Goal: Task Accomplishment & Management: Manage account settings

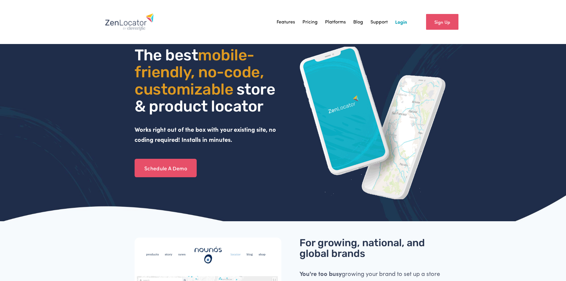
click at [400, 21] on link "Login" at bounding box center [401, 22] width 12 height 9
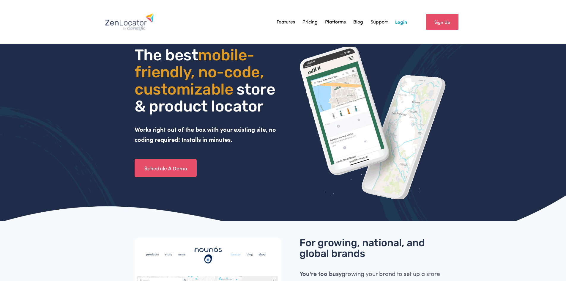
click at [400, 19] on link "Login" at bounding box center [401, 22] width 12 height 9
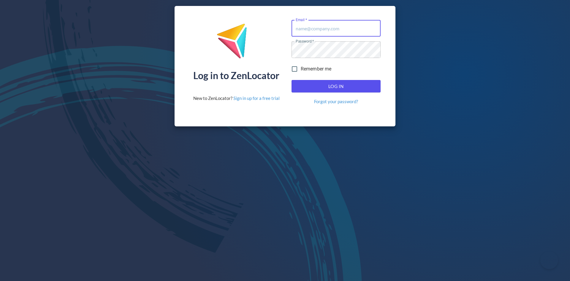
type input "[PERSON_NAME][EMAIL_ADDRESS][DOMAIN_NAME]"
click at [334, 87] on span "Log In" at bounding box center [336, 86] width 76 height 8
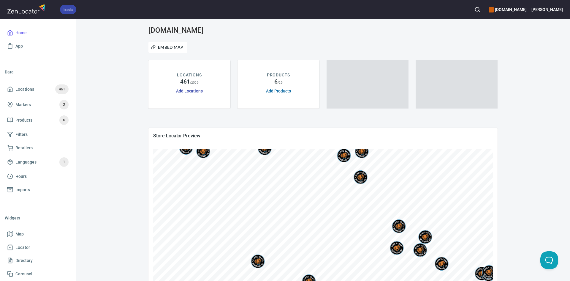
click at [276, 90] on link "Add Products" at bounding box center [278, 90] width 25 height 5
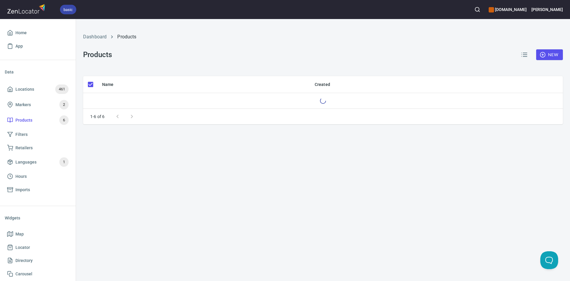
checkbox input "false"
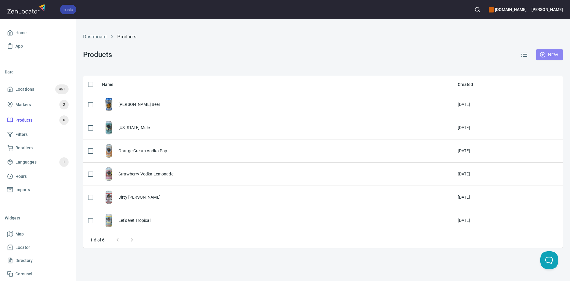
click at [548, 54] on span "New" at bounding box center [549, 54] width 17 height 7
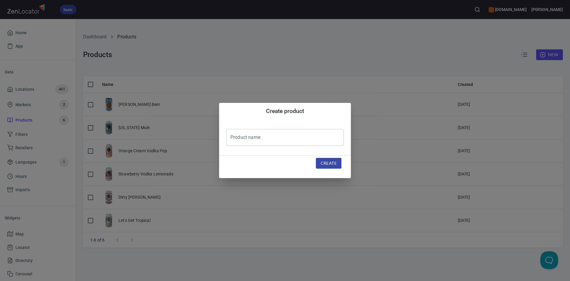
click at [241, 140] on input "text" at bounding box center [285, 137] width 118 height 17
type input "Blackberry CO Mule"
drag, startPoint x: 332, startPoint y: 163, endPoint x: 320, endPoint y: 156, distance: 13.9
click at [331, 163] on span "Create" at bounding box center [329, 162] width 16 height 7
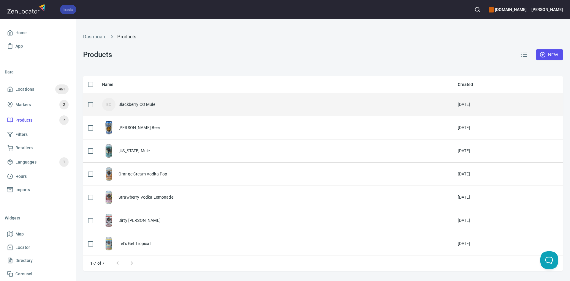
click at [143, 107] on div "Blackberry CO Mule" at bounding box center [136, 104] width 37 height 6
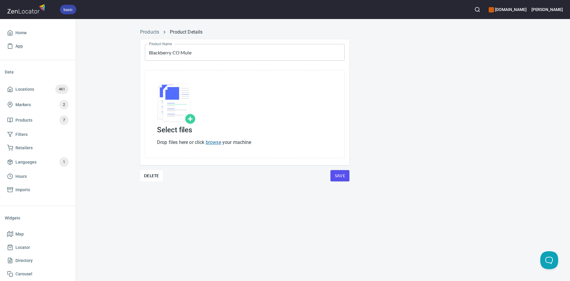
click at [215, 142] on link "browse" at bounding box center [213, 142] width 15 height 6
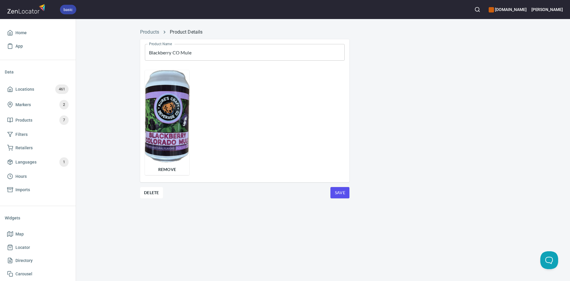
click at [342, 192] on span "Save" at bounding box center [340, 192] width 10 height 7
click at [340, 194] on span "Save" at bounding box center [340, 192] width 10 height 7
click at [179, 52] on input "Blackberry CO Mule" at bounding box center [245, 52] width 200 height 17
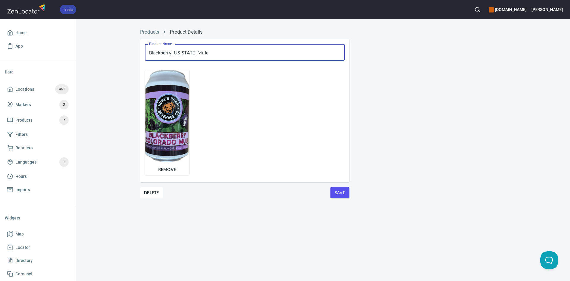
type input "Blackberry Colorado Mule"
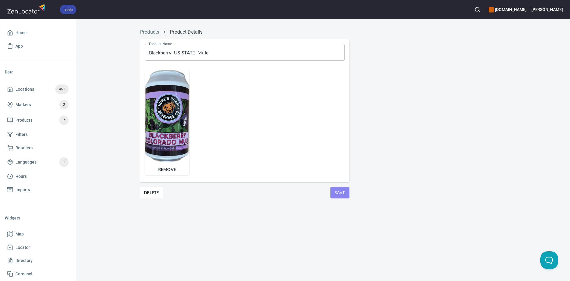
click at [337, 192] on span "Save" at bounding box center [340, 192] width 10 height 7
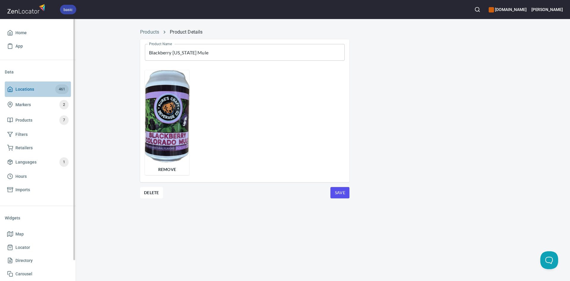
click at [27, 89] on span "Locations" at bounding box center [24, 89] width 19 height 7
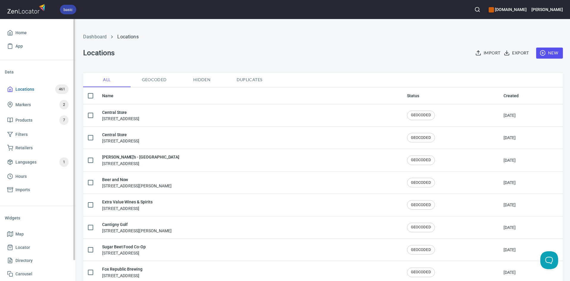
checkbox input "false"
click at [547, 55] on span "New" at bounding box center [549, 52] width 17 height 7
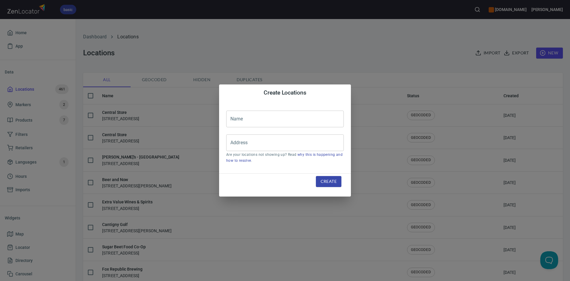
click at [350, 57] on div "Create Locations Name Name Address Address Are your locations not showing up? R…" at bounding box center [285, 140] width 570 height 281
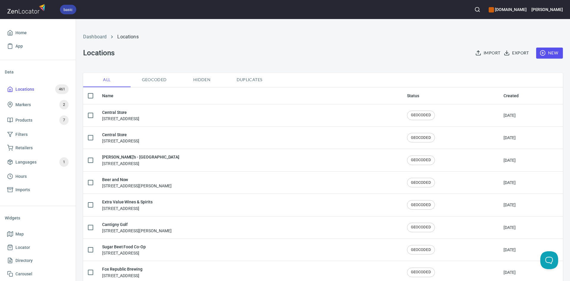
click at [489, 51] on span "Import" at bounding box center [489, 52] width 24 height 7
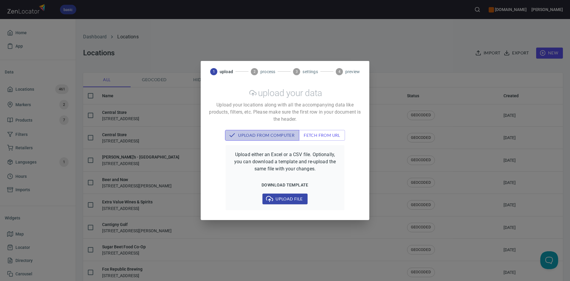
click at [257, 134] on span "upload from computer" at bounding box center [262, 135] width 65 height 7
click at [291, 201] on span "Upload file" at bounding box center [284, 198] width 35 height 7
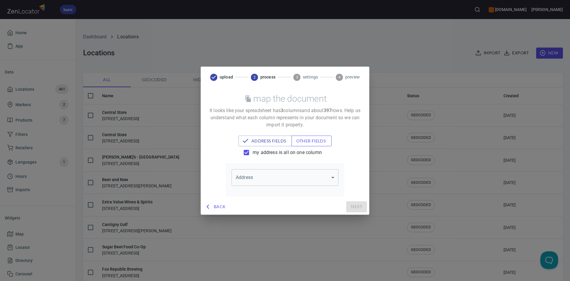
click at [321, 139] on span "other fields" at bounding box center [311, 140] width 31 height 7
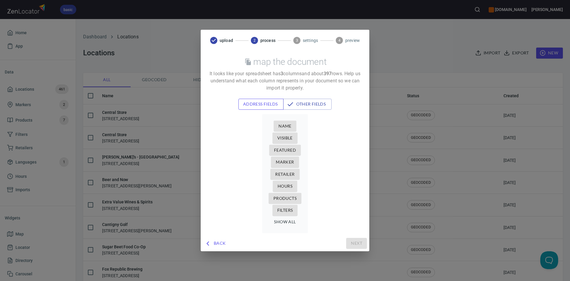
click at [265, 105] on span "address fields" at bounding box center [261, 103] width 36 height 7
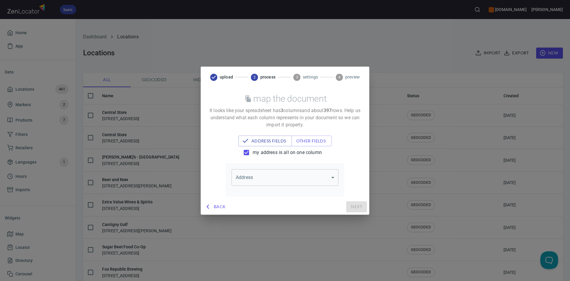
click at [300, 173] on body "basic www.kuresgingerbeer.com John Home App Data Locations 461 Markers 2 Produc…" at bounding box center [285, 140] width 570 height 281
click at [277, 199] on li "address, city, state & zip" at bounding box center [285, 200] width 107 height 11
click at [314, 137] on button "other fields" at bounding box center [315, 140] width 46 height 11
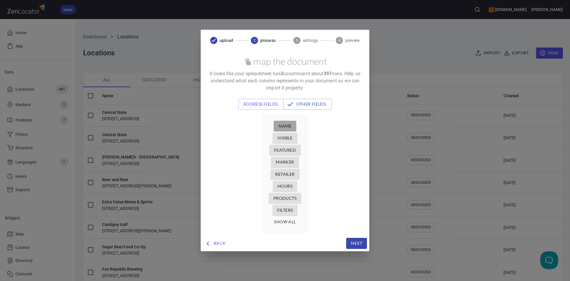
click at [287, 124] on span "Name" at bounding box center [285, 125] width 13 height 7
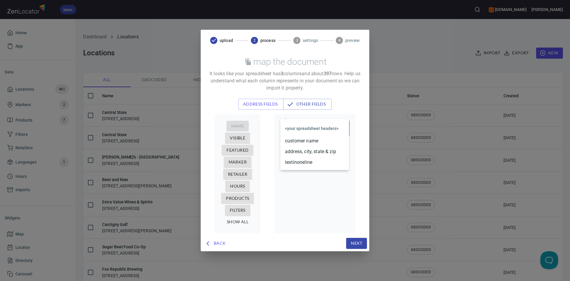
click at [311, 127] on body "basic www.kuresgingerbeer.com John Home App Data Locations 461 Markers 2 Produc…" at bounding box center [285, 140] width 570 height 281
click at [305, 141] on li "customer name" at bounding box center [314, 140] width 69 height 11
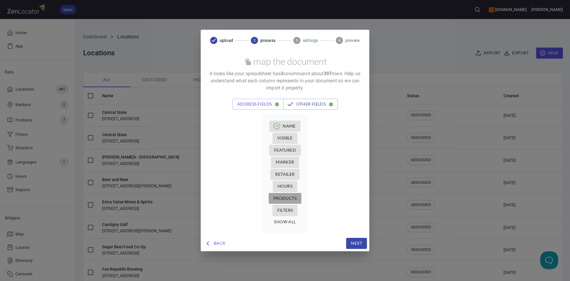
click at [291, 199] on span "Products" at bounding box center [285, 198] width 23 height 7
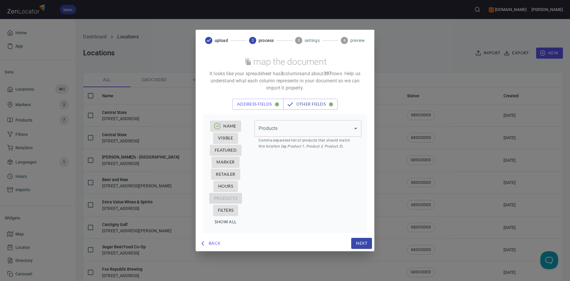
click at [294, 128] on body "basic www.kuresgingerbeer.com John Home App Data Locations 461 Markers 2 Produc…" at bounding box center [285, 140] width 570 height 281
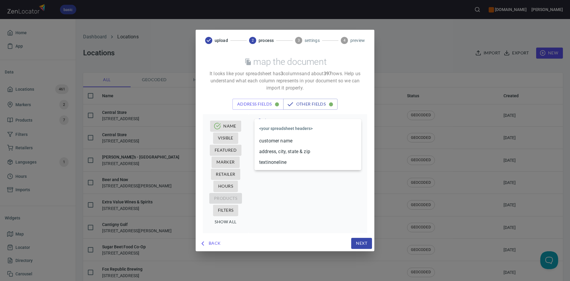
click at [280, 164] on li "textinoneline" at bounding box center [308, 162] width 107 height 11
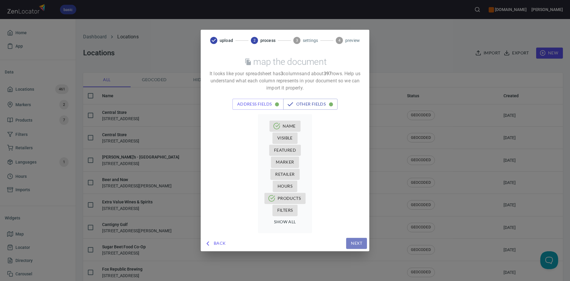
click at [357, 243] on span "Next" at bounding box center [356, 242] width 11 height 7
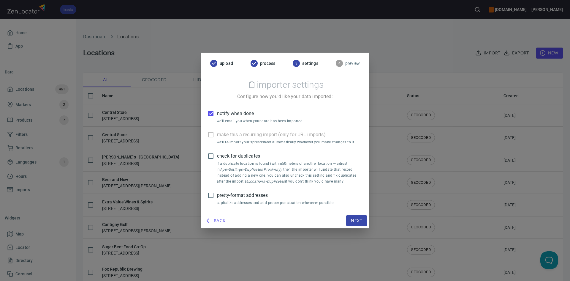
click at [208, 158] on input "check for duplicates" at bounding box center [211, 156] width 12 height 12
click at [355, 221] on span "Next" at bounding box center [356, 220] width 11 height 7
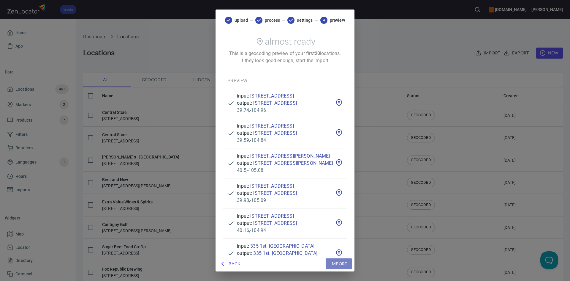
click at [347, 260] on span "Import" at bounding box center [339, 263] width 17 height 7
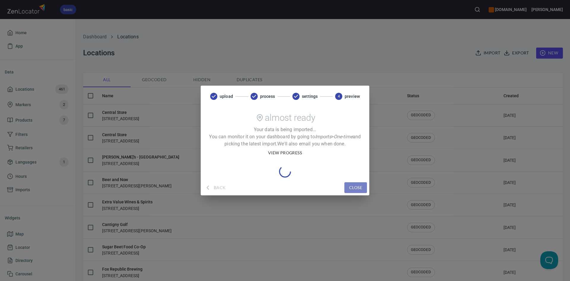
click at [353, 187] on span "close" at bounding box center [355, 187] width 13 height 7
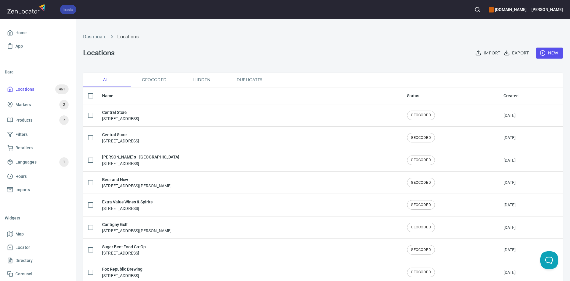
click at [489, 52] on span "Import" at bounding box center [489, 52] width 24 height 7
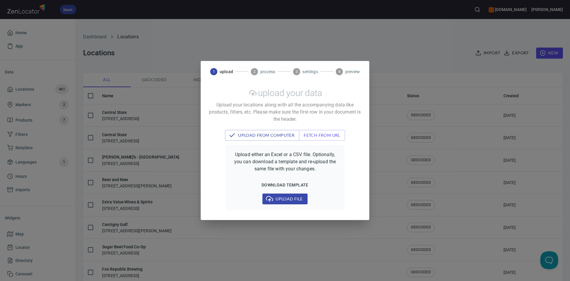
click at [289, 200] on span "Upload file" at bounding box center [284, 198] width 35 height 7
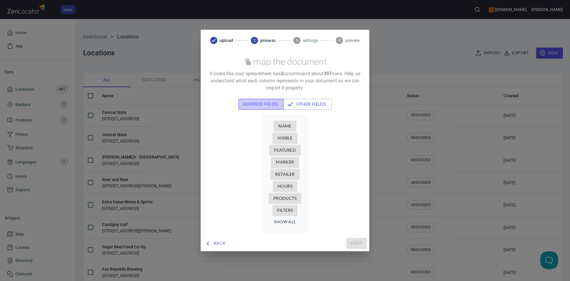
click at [261, 101] on span "address fields" at bounding box center [261, 103] width 36 height 7
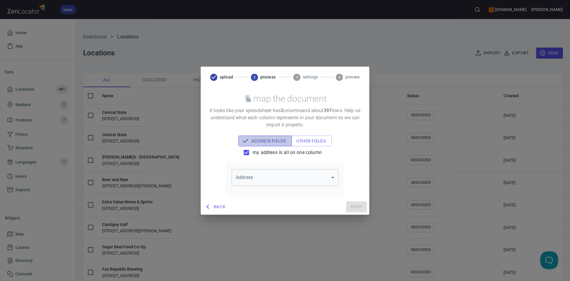
click at [267, 140] on span "address fields" at bounding box center [265, 140] width 44 height 7
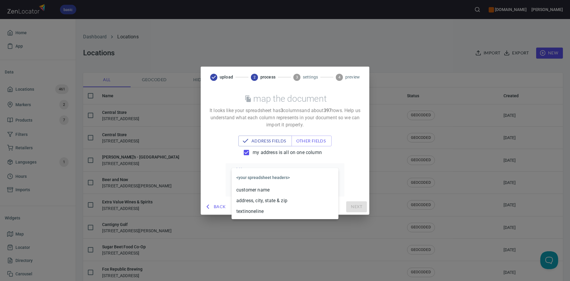
click at [269, 176] on body "basic www.kuresgingerbeer.com John Home App Data Locations 461 Markers 2 Produc…" at bounding box center [285, 140] width 570 height 281
click at [262, 202] on li "address, city, state & zip" at bounding box center [285, 200] width 107 height 11
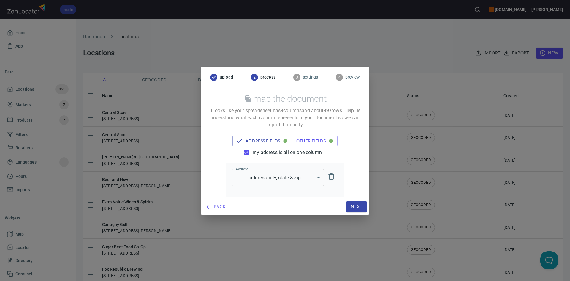
drag, startPoint x: 317, startPoint y: 135, endPoint x: 316, endPoint y: 141, distance: 6.5
click at [317, 135] on div "map the document It looks like your spreadsheet has 3 column s and about 397 ro…" at bounding box center [285, 143] width 169 height 111
click at [316, 143] on span "other fields" at bounding box center [314, 140] width 37 height 7
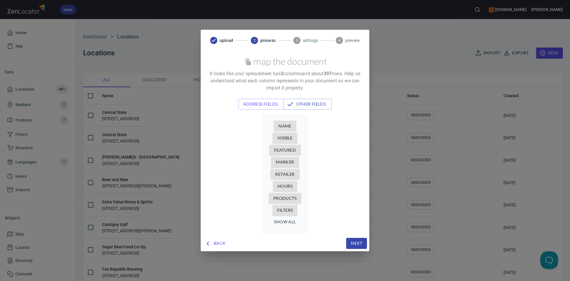
click at [283, 128] on span "Name" at bounding box center [285, 125] width 13 height 7
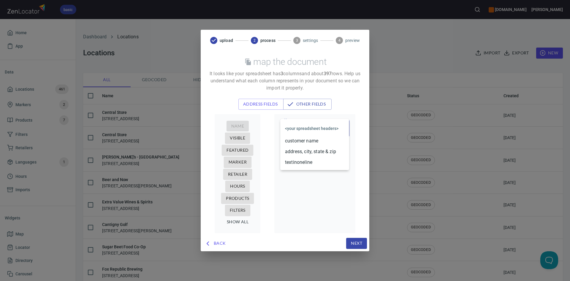
click at [299, 125] on body "basic www.kuresgingerbeer.com John Home App Data Locations 461 Markers 2 Produc…" at bounding box center [285, 140] width 570 height 281
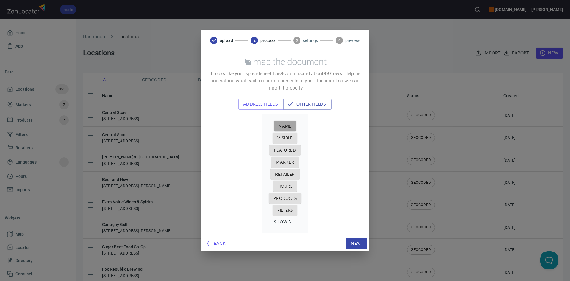
click at [287, 129] on span "Name" at bounding box center [285, 125] width 13 height 7
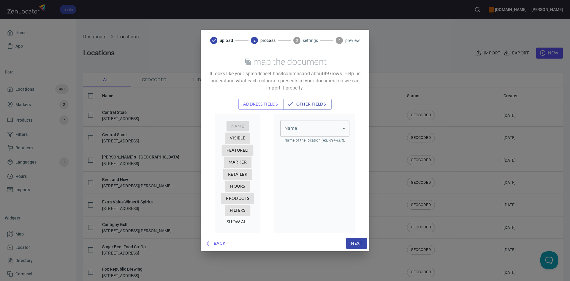
click at [293, 132] on body "basic www.kuresgingerbeer.com John Home App Data Locations 461 Markers 2 Produc…" at bounding box center [285, 140] width 570 height 281
click at [296, 140] on li "customer name" at bounding box center [314, 140] width 69 height 11
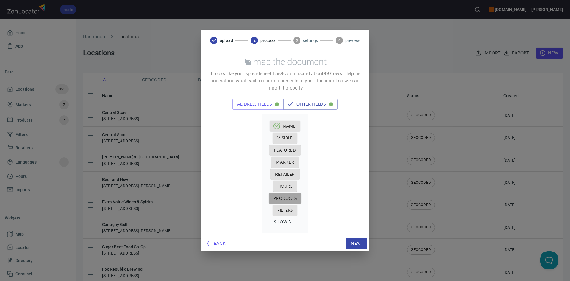
click at [286, 196] on span "Products" at bounding box center [285, 198] width 23 height 7
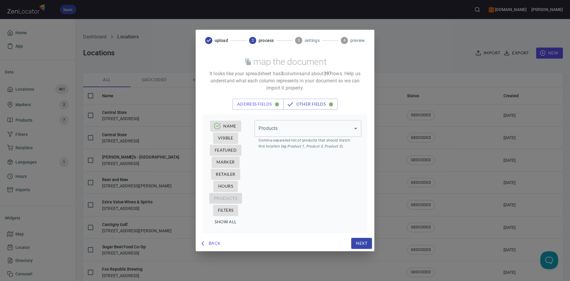
click at [317, 130] on body "basic www.kuresgingerbeer.com John Home App Data Locations 461 Markers 2 Produc…" at bounding box center [285, 140] width 570 height 281
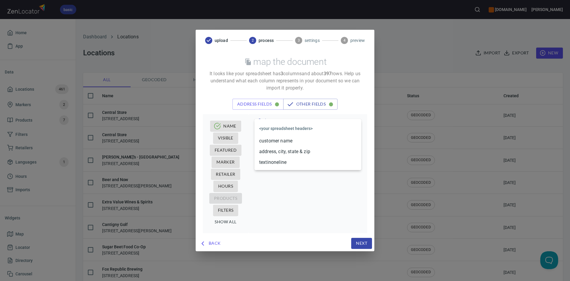
click at [283, 162] on li "textinoneline" at bounding box center [308, 162] width 107 height 11
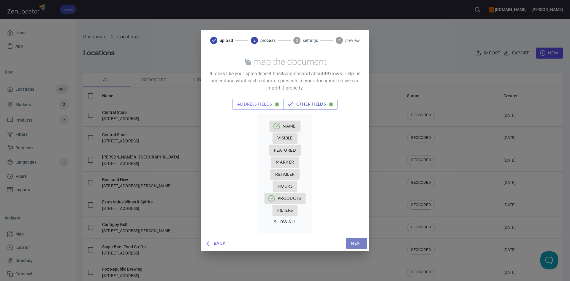
click at [360, 245] on span "Next" at bounding box center [356, 242] width 11 height 7
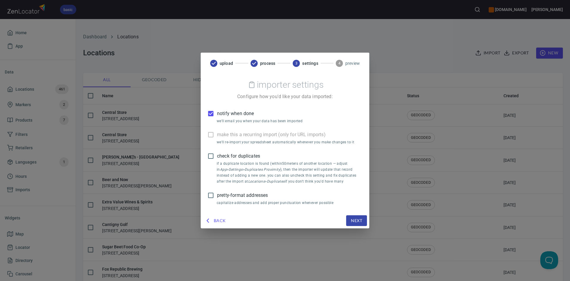
click at [231, 155] on span "check for duplicates" at bounding box center [238, 155] width 43 height 7
click at [217, 155] on input "check for duplicates" at bounding box center [211, 156] width 12 height 12
click at [355, 218] on span "Next" at bounding box center [356, 220] width 11 height 7
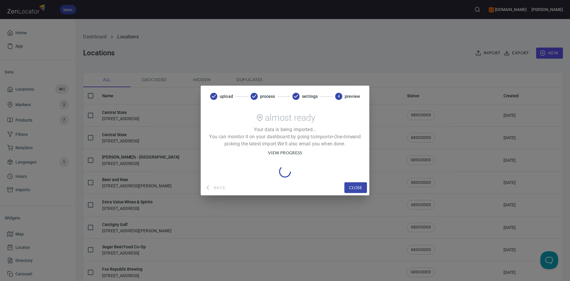
click at [167, 62] on div "upload process settings 4 preview almost ready Your data is being imported... Y…" at bounding box center [285, 140] width 570 height 281
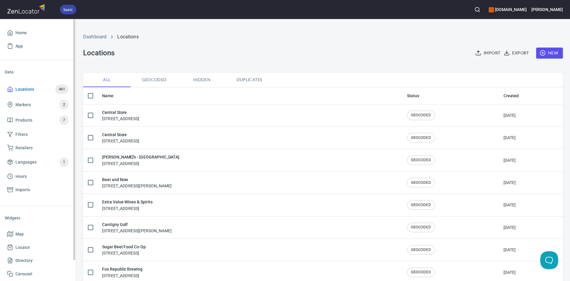
click at [44, 91] on span "Locations 461" at bounding box center [37, 89] width 61 height 10
click at [46, 115] on span "Products 7" at bounding box center [37, 120] width 61 height 10
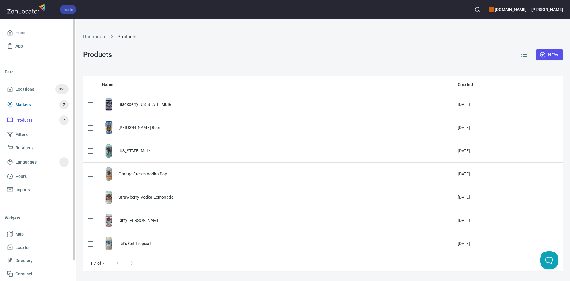
click at [39, 102] on span "Markers 2" at bounding box center [37, 105] width 61 height 10
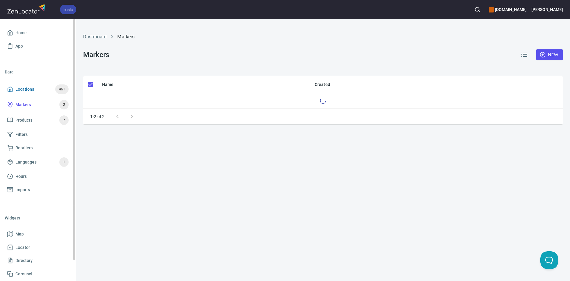
checkbox input "false"
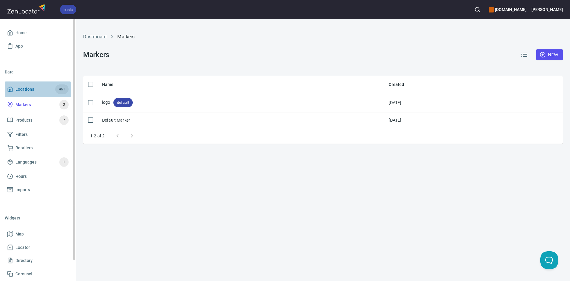
click at [42, 90] on span "Locations 461" at bounding box center [37, 89] width 61 height 10
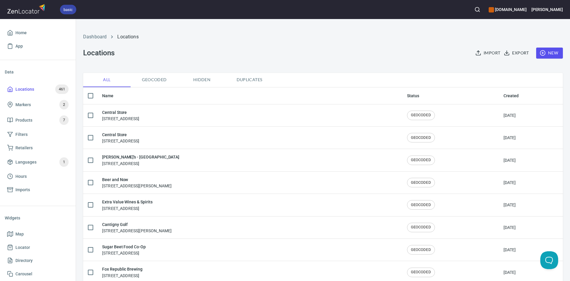
click at [246, 76] on button "Duplicates" at bounding box center [250, 80] width 48 height 14
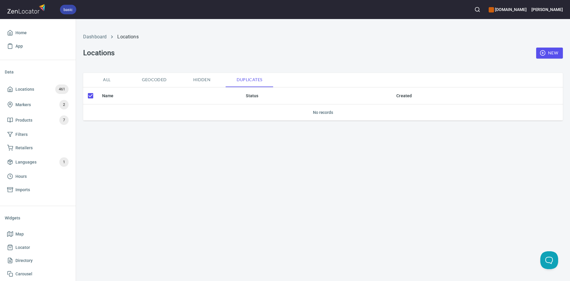
checkbox input "false"
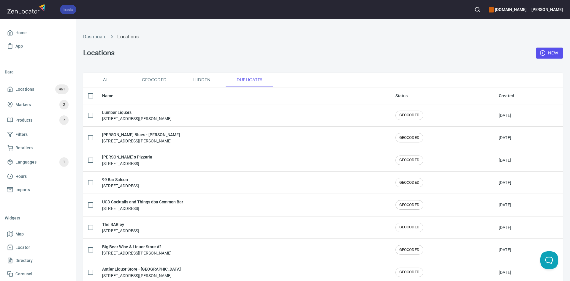
click at [113, 75] on button "All" at bounding box center [107, 80] width 48 height 14
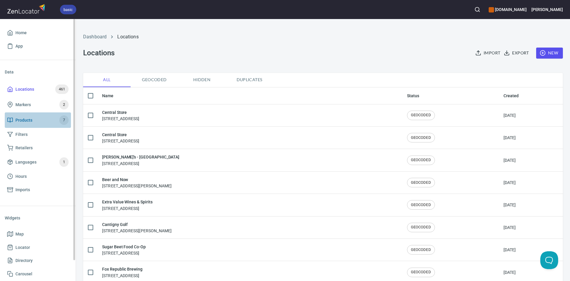
click at [36, 119] on span "Products 7" at bounding box center [37, 120] width 61 height 10
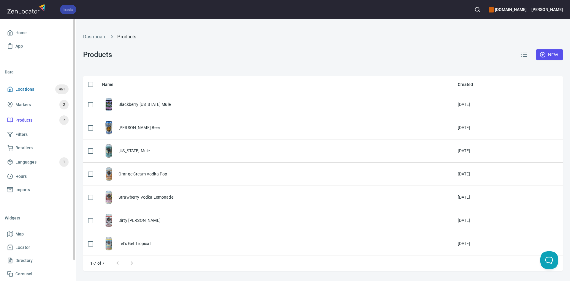
click at [23, 85] on span "Locations 461" at bounding box center [37, 89] width 61 height 10
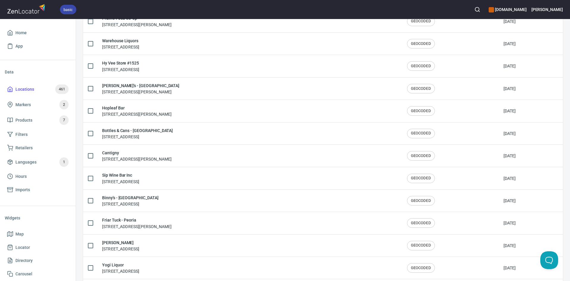
scroll to position [966, 0]
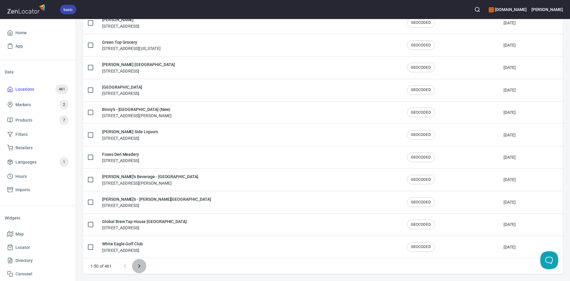
click at [137, 266] on icon "Next page" at bounding box center [139, 265] width 7 height 7
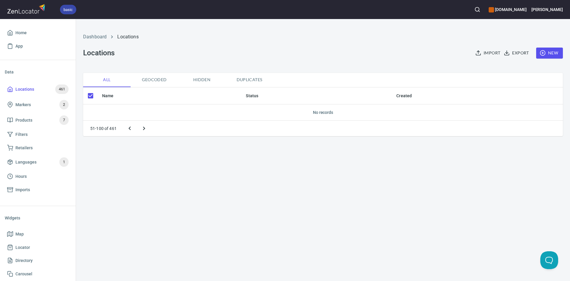
checkbox input "false"
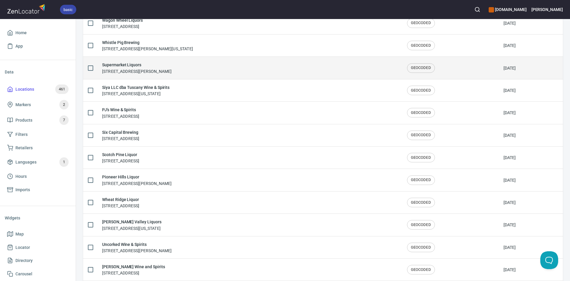
scroll to position [966, 0]
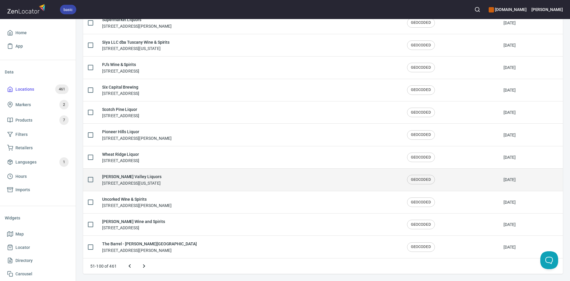
click at [138, 179] on h6 "Pinon Valley Liquors" at bounding box center [131, 176] width 59 height 7
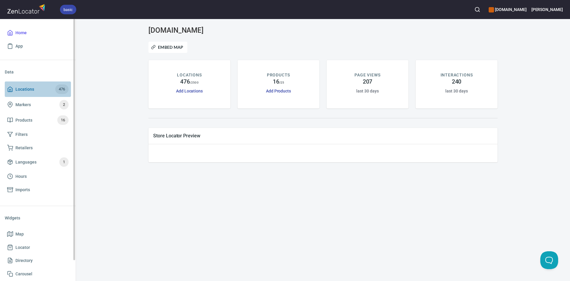
click at [38, 86] on span "Locations 476" at bounding box center [37, 89] width 61 height 10
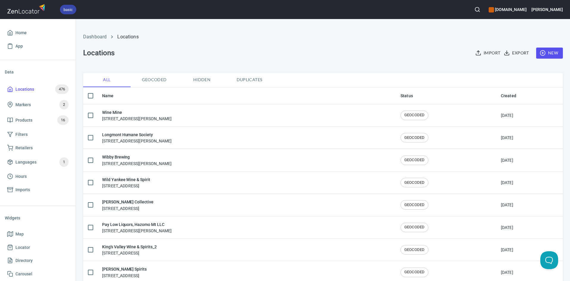
click at [89, 96] on input "checkbox" at bounding box center [90, 95] width 12 height 12
checkbox input "true"
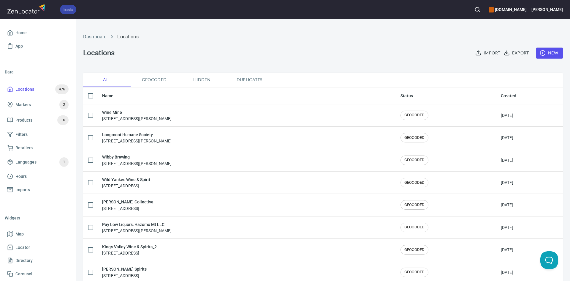
checkbox input "true"
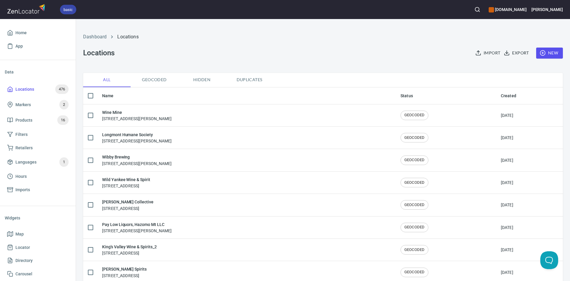
checkbox input "true"
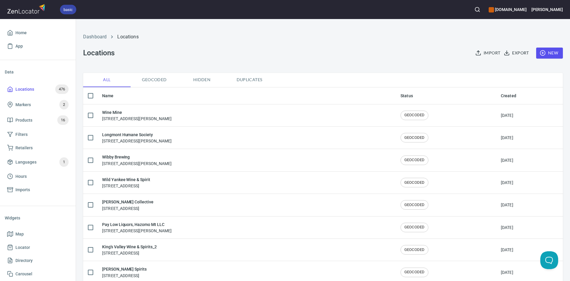
checkbox input "true"
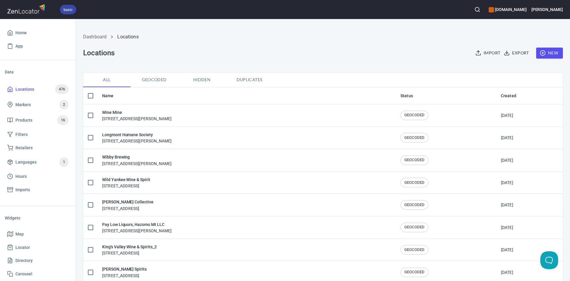
checkbox input "true"
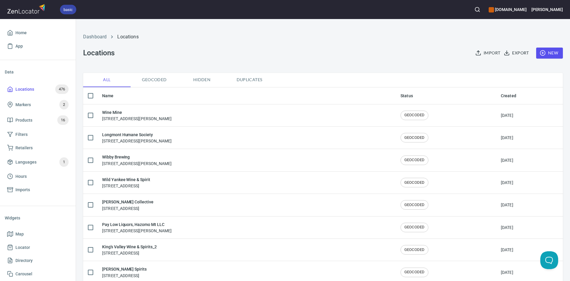
checkbox input "true"
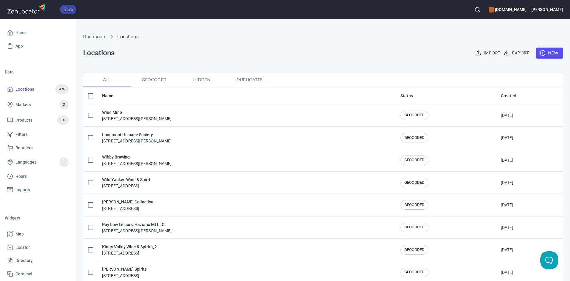
checkbox input "true"
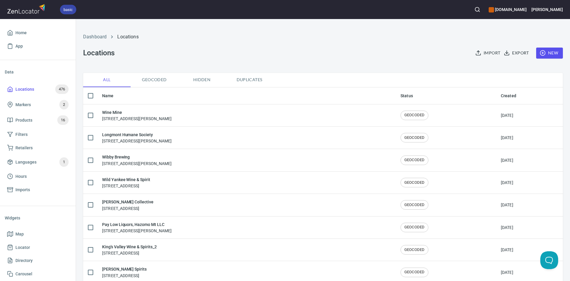
checkbox input "true"
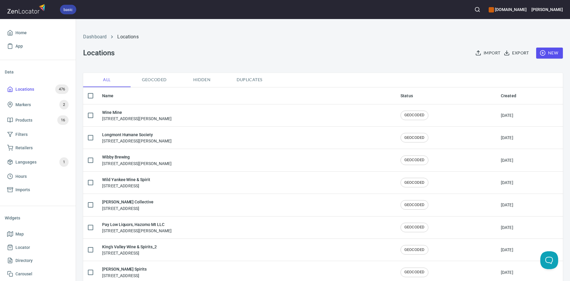
checkbox input "true"
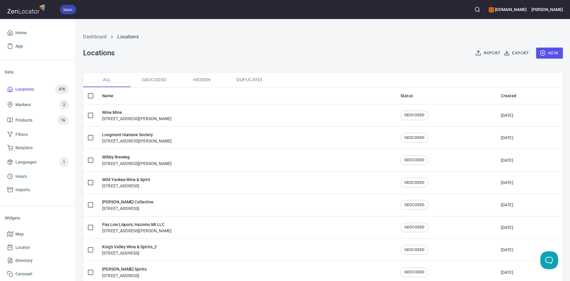
checkbox input "true"
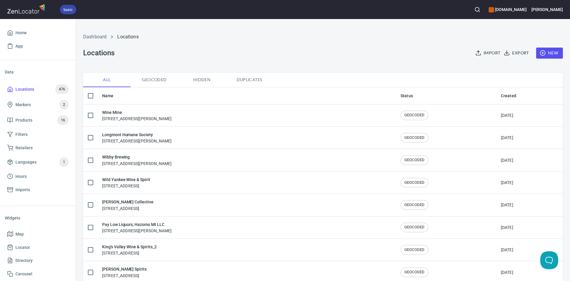
checkbox input "true"
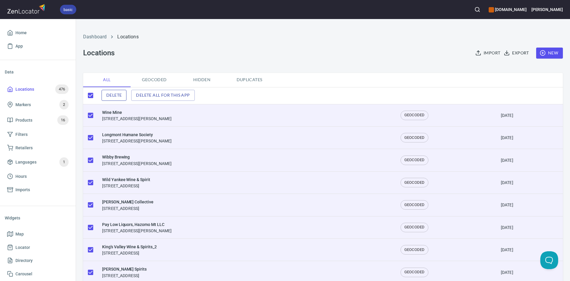
click at [114, 94] on span "Delete" at bounding box center [113, 94] width 15 height 7
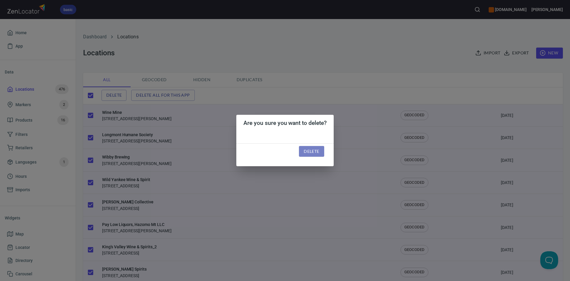
click at [319, 155] on span "Delete" at bounding box center [311, 151] width 15 height 7
checkbox input "false"
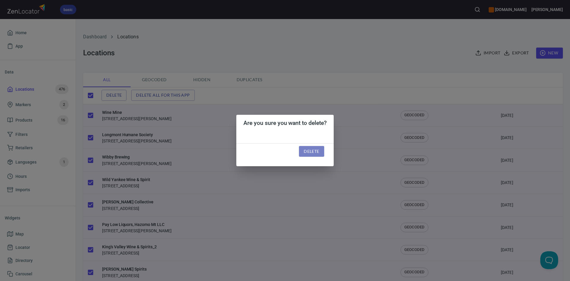
checkbox input "false"
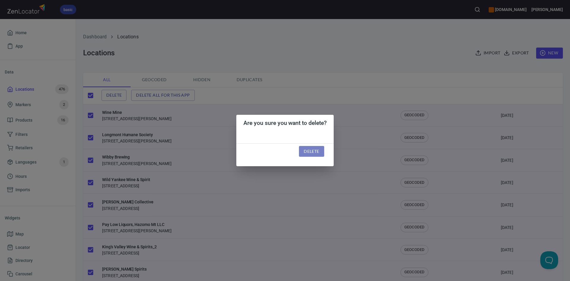
checkbox input "false"
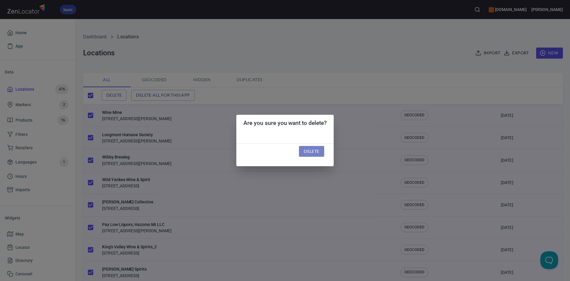
checkbox input "false"
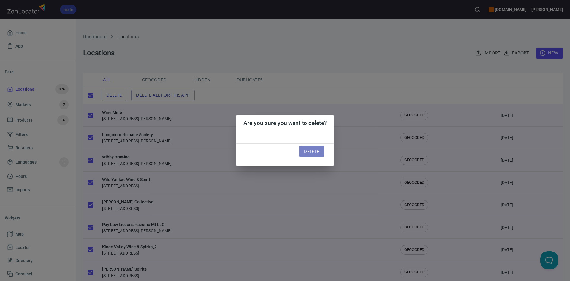
checkbox input "false"
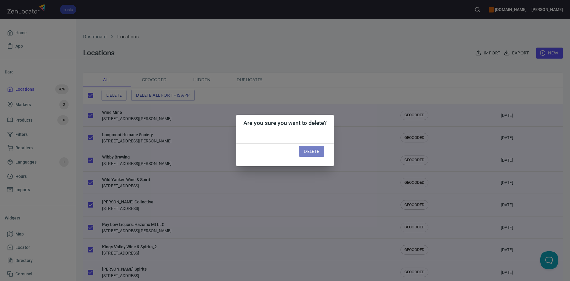
checkbox input "false"
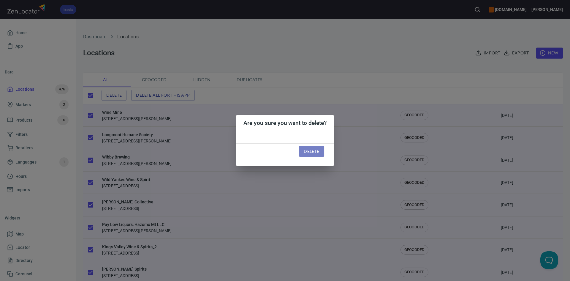
checkbox input "false"
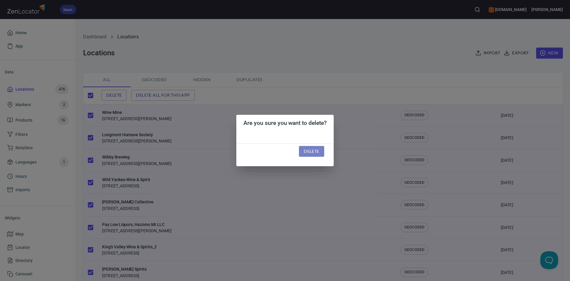
checkbox input "false"
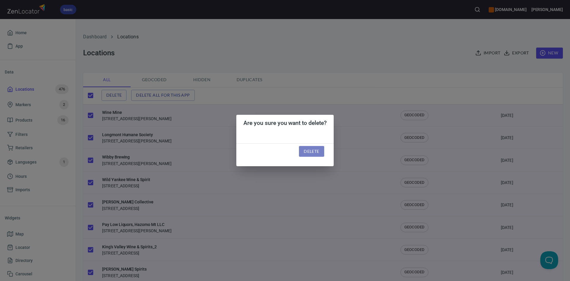
checkbox input "false"
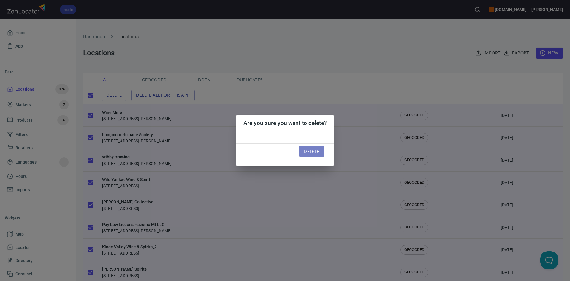
checkbox input "false"
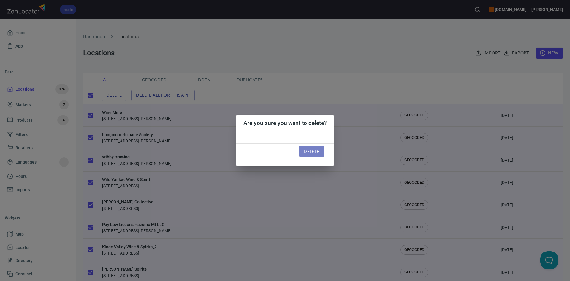
checkbox input "false"
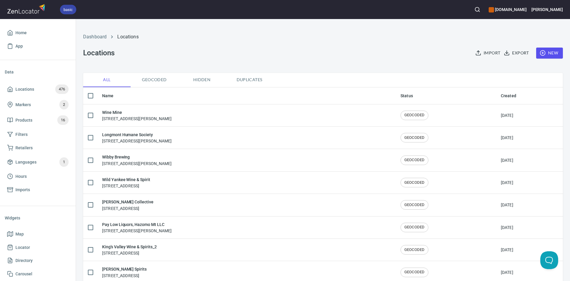
checkbox input "true"
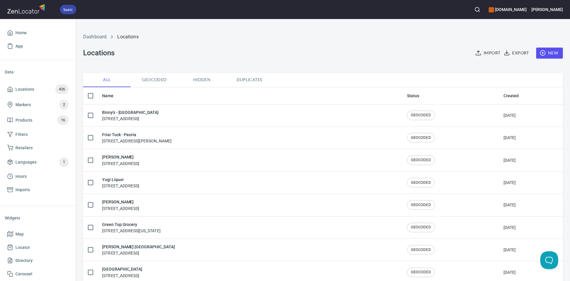
click at [88, 96] on input "checkbox" at bounding box center [90, 95] width 12 height 12
checkbox input "true"
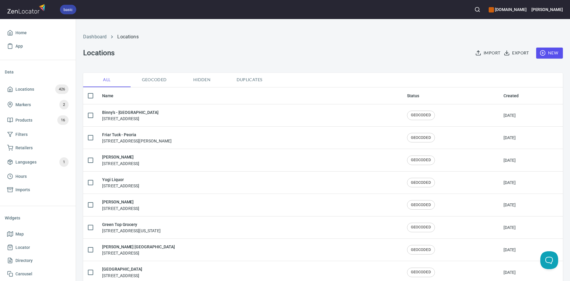
checkbox input "true"
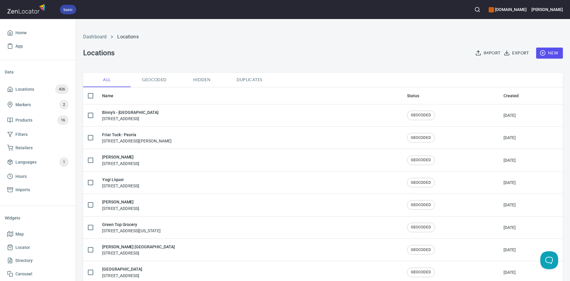
checkbox input "true"
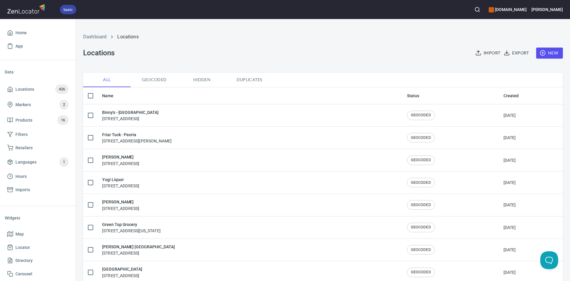
checkbox input "true"
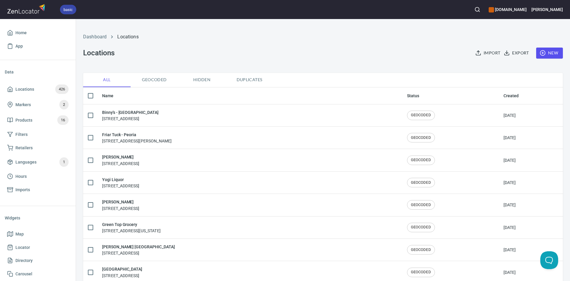
checkbox input "true"
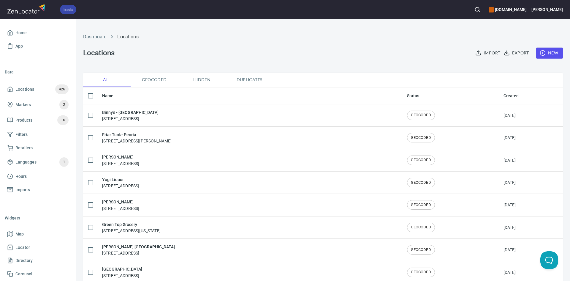
checkbox input "true"
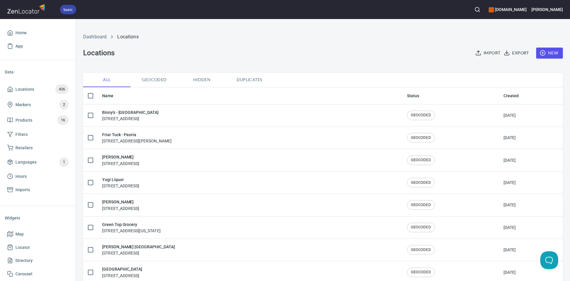
checkbox input "true"
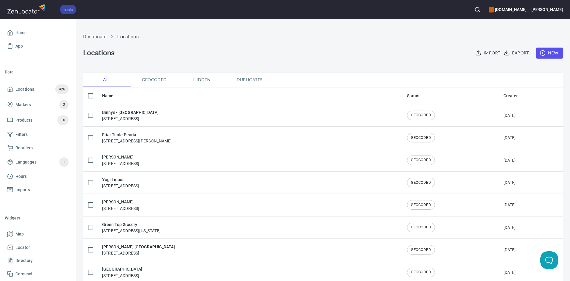
checkbox input "true"
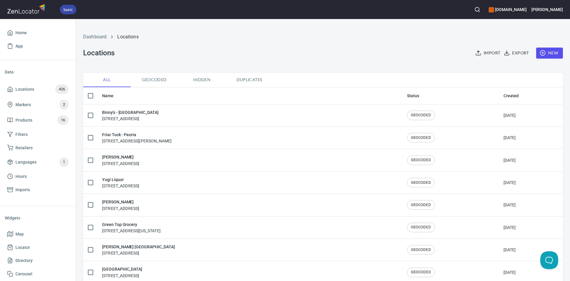
checkbox input "true"
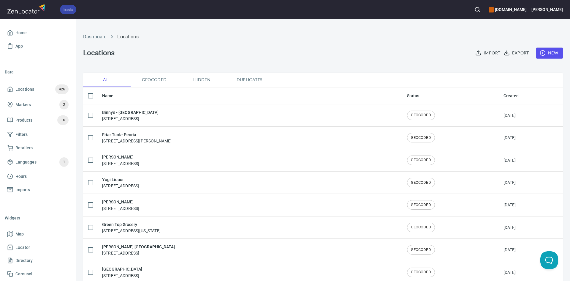
checkbox input "true"
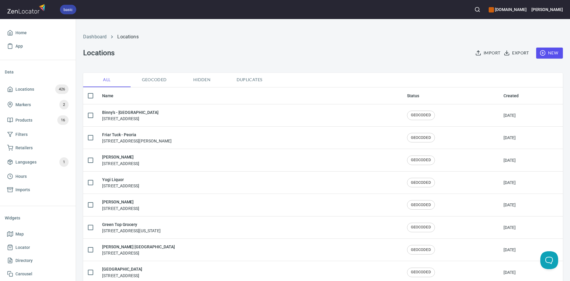
checkbox input "true"
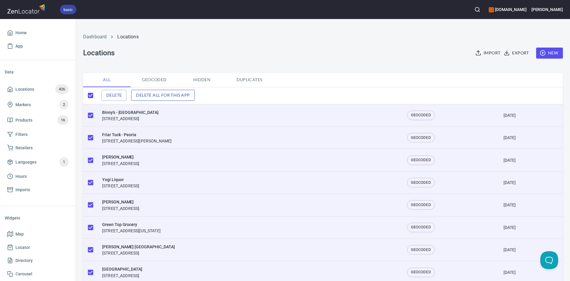
click at [157, 93] on span "Delete all for this app" at bounding box center [163, 94] width 54 height 7
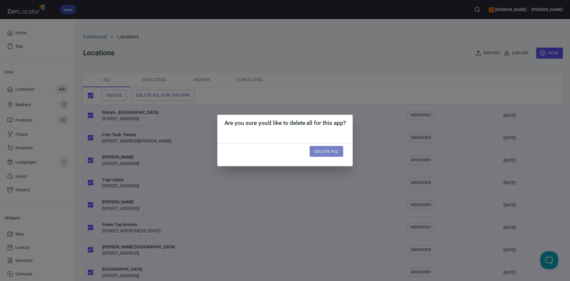
drag, startPoint x: 326, startPoint y: 149, endPoint x: 317, endPoint y: 153, distance: 10.1
click at [325, 150] on span "Delete all" at bounding box center [326, 151] width 24 height 7
checkbox input "false"
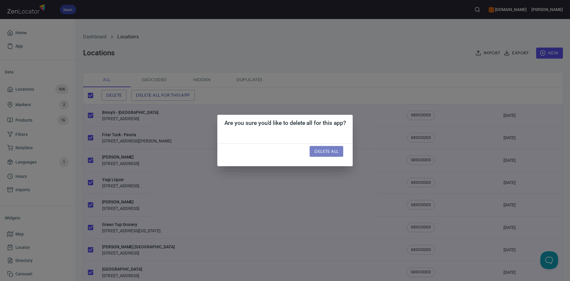
checkbox input "false"
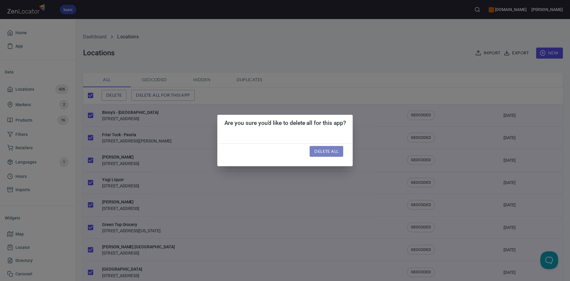
checkbox input "false"
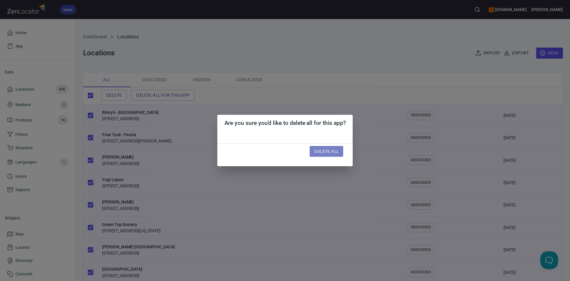
checkbox input "false"
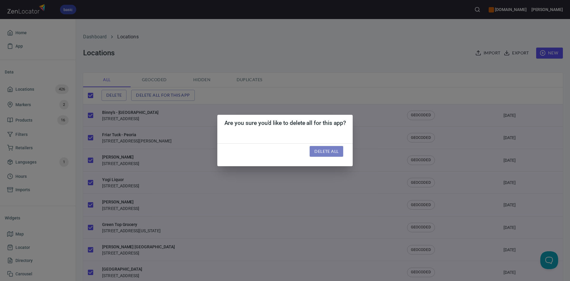
checkbox input "false"
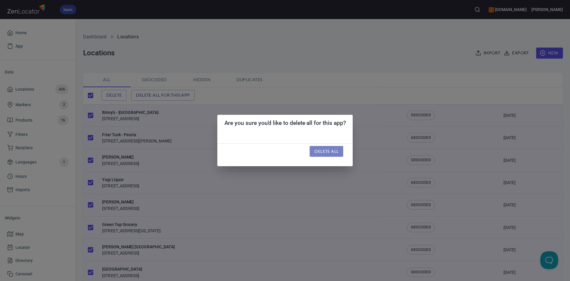
checkbox input "false"
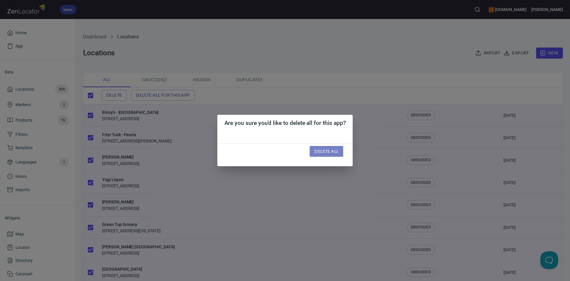
checkbox input "false"
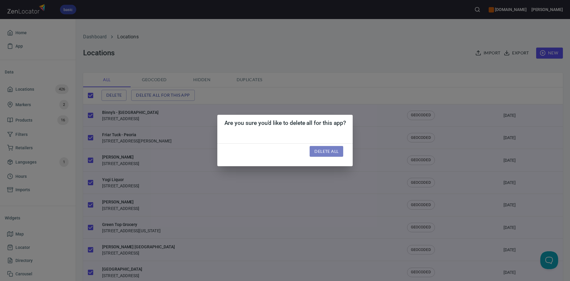
checkbox input "false"
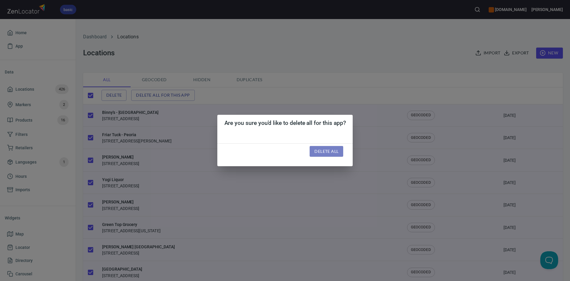
checkbox input "false"
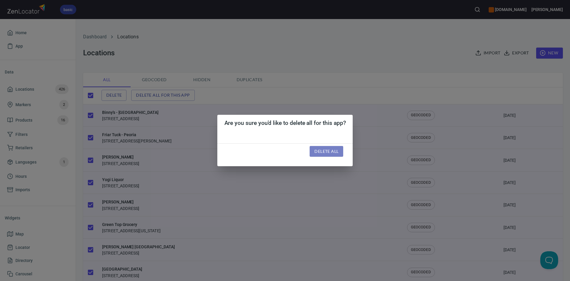
checkbox input "false"
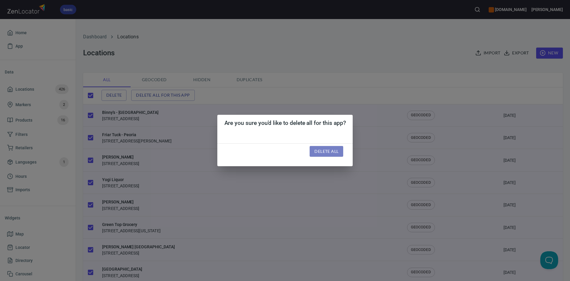
checkbox input "false"
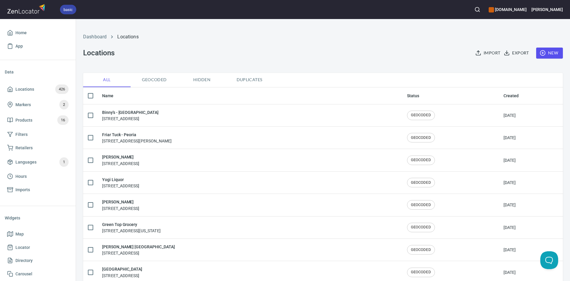
checkbox input "true"
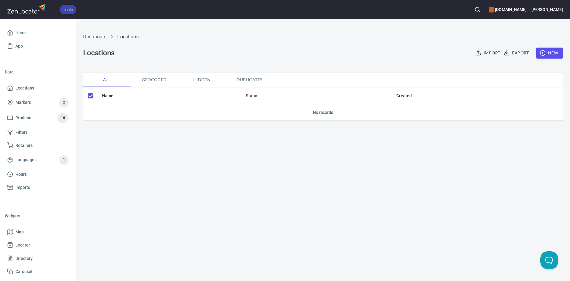
click at [481, 55] on icon "button" at bounding box center [478, 54] width 4 height 1
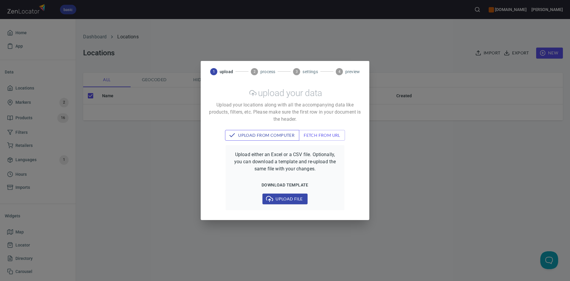
click at [255, 135] on span "upload from computer" at bounding box center [262, 135] width 65 height 7
click at [259, 134] on span "upload from computer" at bounding box center [262, 135] width 65 height 7
click at [276, 198] on span "Upload file" at bounding box center [284, 198] width 35 height 7
click at [84, 31] on div "1 upload 2 process 3 settings 4 preview upload your data Upload your locations …" at bounding box center [285, 140] width 570 height 281
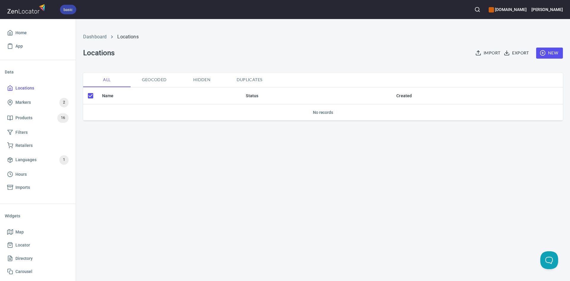
click at [550, 53] on span "New" at bounding box center [549, 52] width 17 height 7
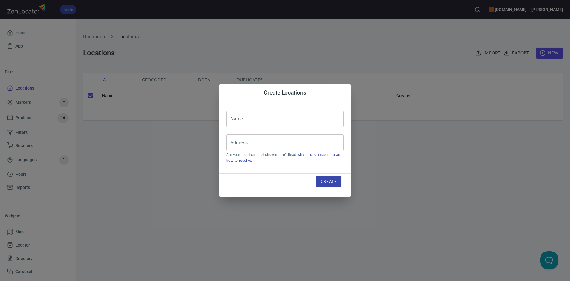
click at [332, 185] on span "Create" at bounding box center [329, 181] width 16 height 7
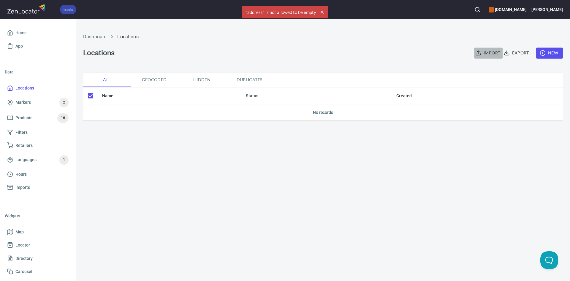
click at [493, 55] on span "Import" at bounding box center [489, 52] width 24 height 7
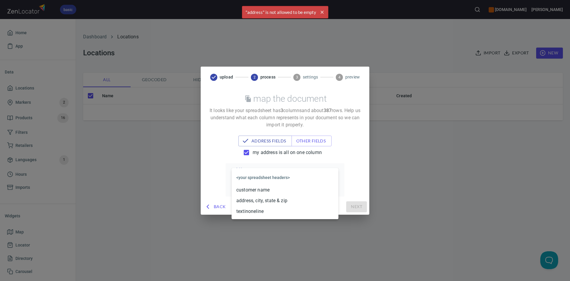
click at [266, 177] on body "basic www.kuresgingerbeer.com John Home App Data Locations Markers 2 Products 1…" at bounding box center [285, 140] width 570 height 281
click at [266, 177] on li "<your spreadsheet headers>" at bounding box center [285, 177] width 107 height 14
click at [266, 177] on body "basic www.kuresgingerbeer.com John Home App Data Locations Markers 2 Products 1…" at bounding box center [285, 140] width 570 height 281
click at [266, 199] on li "address, city, state & zip" at bounding box center [285, 200] width 107 height 11
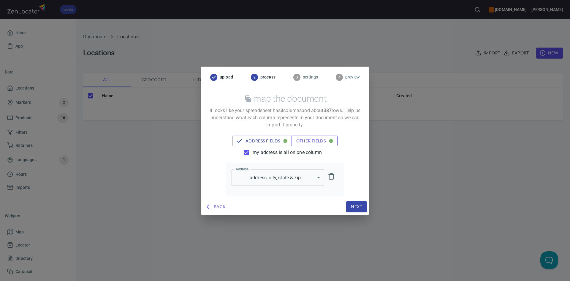
click at [312, 140] on span "other fields" at bounding box center [314, 140] width 37 height 7
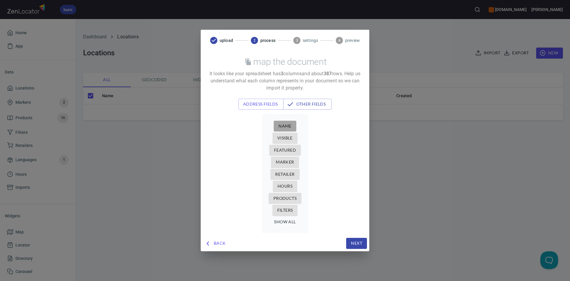
click at [286, 123] on span "Name" at bounding box center [285, 125] width 13 height 7
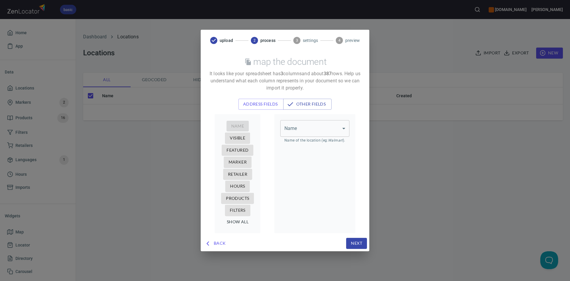
click at [295, 132] on body "basic www.kuresgingerbeer.com John Home App Data Locations Markers 2 Products 1…" at bounding box center [285, 140] width 570 height 281
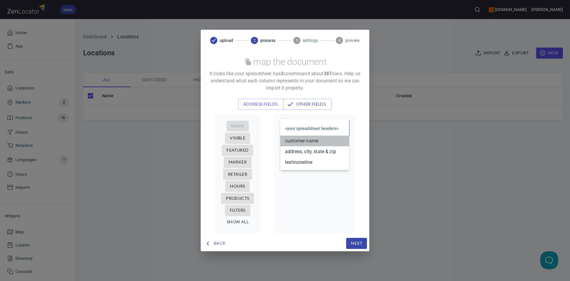
click at [299, 140] on li "customer name" at bounding box center [314, 140] width 69 height 11
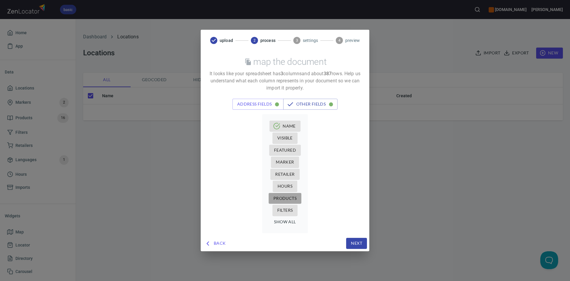
click at [289, 197] on span "Products" at bounding box center [285, 198] width 23 height 7
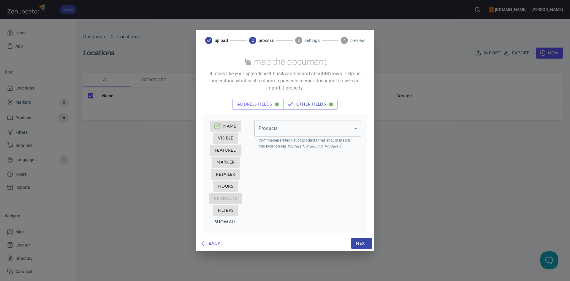
click at [306, 132] on body "basic www.kuresgingerbeer.com John Home App Data Locations Markers 2 Products 1…" at bounding box center [285, 140] width 570 height 281
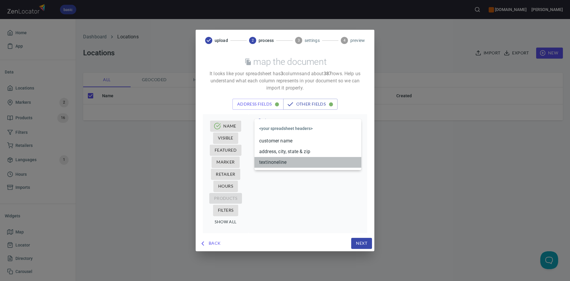
click at [292, 162] on li "textinoneline" at bounding box center [308, 162] width 107 height 11
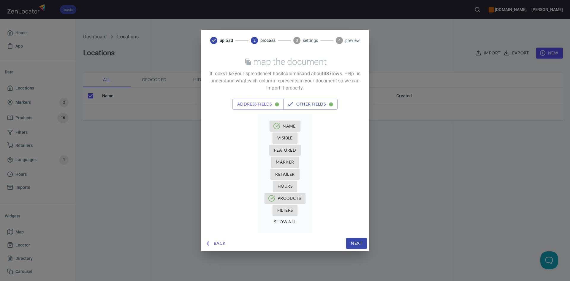
click at [358, 246] on span "Next" at bounding box center [356, 242] width 11 height 7
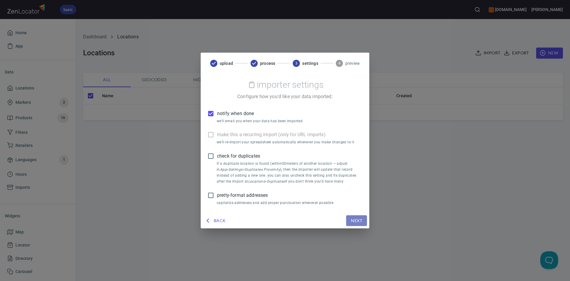
click at [356, 219] on span "Next" at bounding box center [356, 220] width 11 height 7
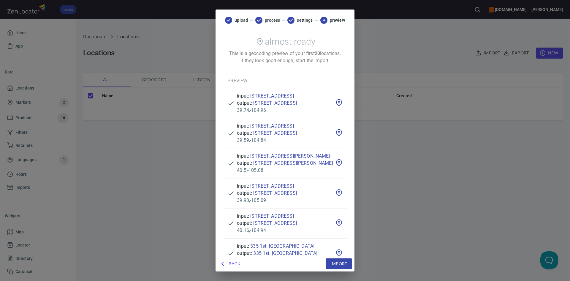
click at [350, 258] on button "Import" at bounding box center [339, 263] width 26 height 11
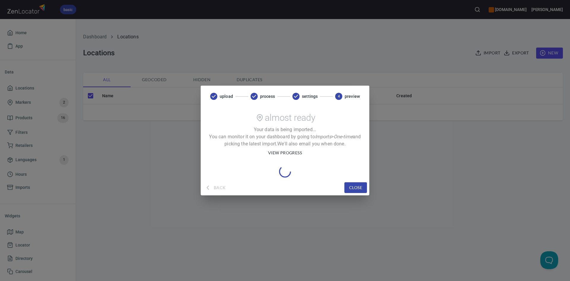
click at [19, 116] on div "upload process settings 4 preview almost ready Your data is being imported... Y…" at bounding box center [285, 140] width 570 height 281
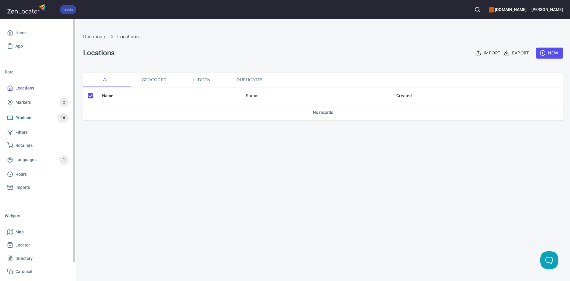
click at [35, 119] on span "Products 16" at bounding box center [37, 118] width 61 height 10
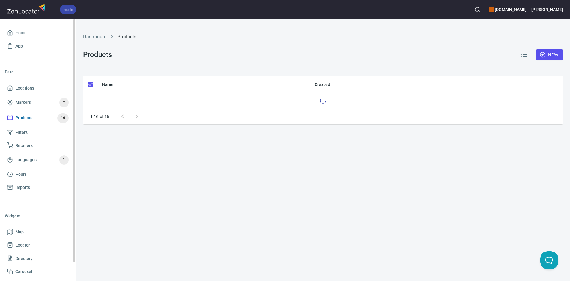
checkbox input "false"
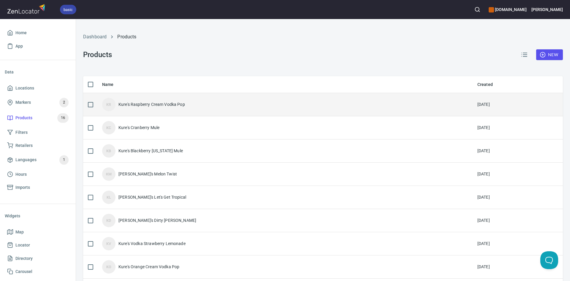
click at [88, 105] on input "checkbox" at bounding box center [90, 104] width 12 height 12
checkbox input "true"
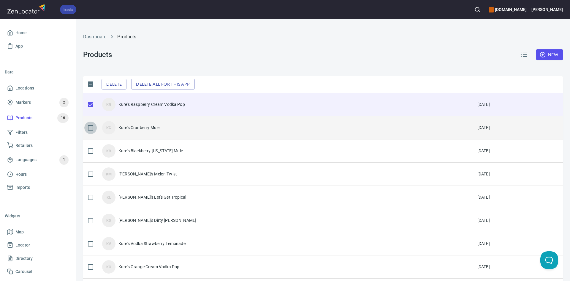
click at [91, 129] on input "checkbox" at bounding box center [90, 127] width 12 height 12
checkbox input "true"
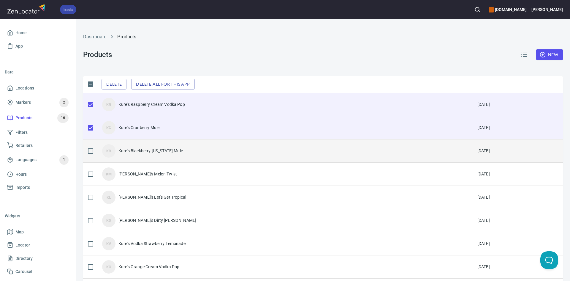
click at [87, 149] on input "checkbox" at bounding box center [90, 151] width 12 height 12
checkbox input "true"
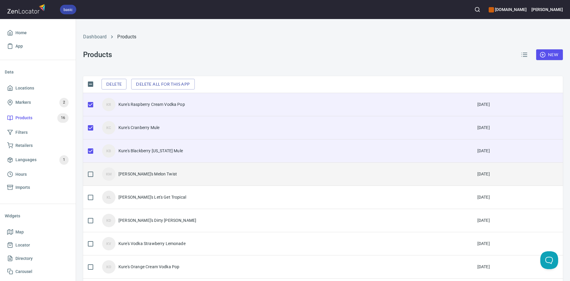
click at [96, 173] on input "checkbox" at bounding box center [90, 174] width 12 height 12
checkbox input "true"
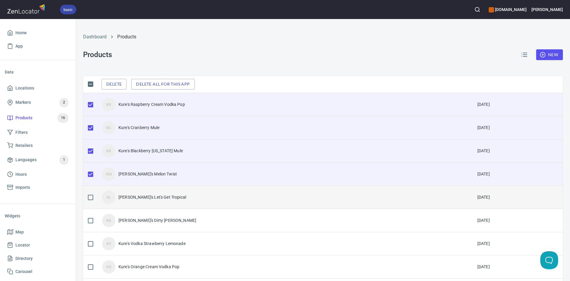
click at [94, 203] on input "checkbox" at bounding box center [90, 197] width 12 height 12
checkbox input "true"
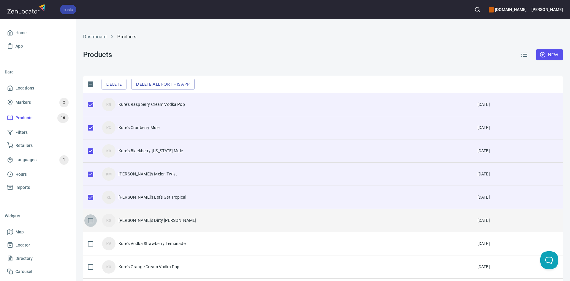
click at [90, 218] on input "checkbox" at bounding box center [90, 220] width 12 height 12
checkbox input "true"
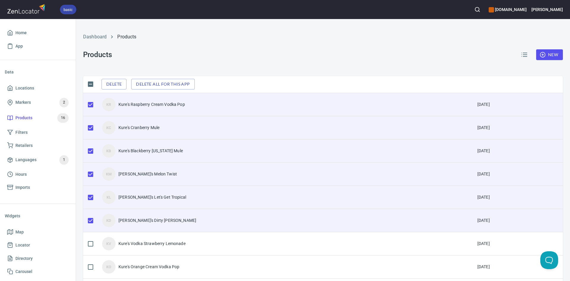
scroll to position [59, 0]
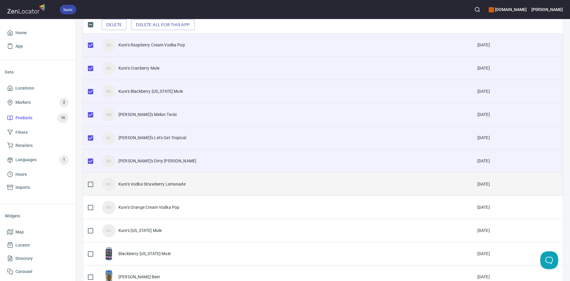
click at [93, 184] on input "checkbox" at bounding box center [90, 184] width 12 height 12
checkbox input "true"
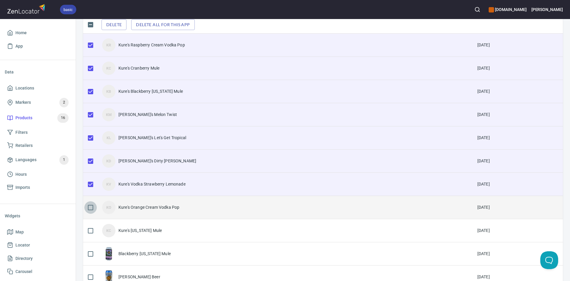
click at [90, 202] on input "checkbox" at bounding box center [90, 207] width 12 height 12
checkbox input "true"
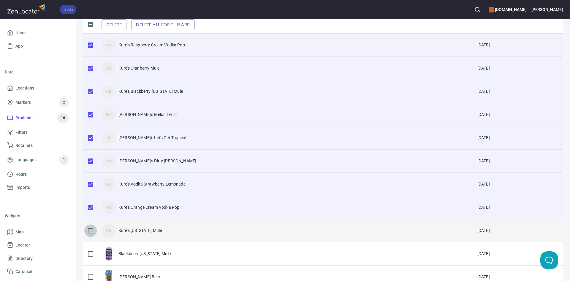
click at [89, 229] on input "checkbox" at bounding box center [90, 230] width 12 height 12
checkbox input "true"
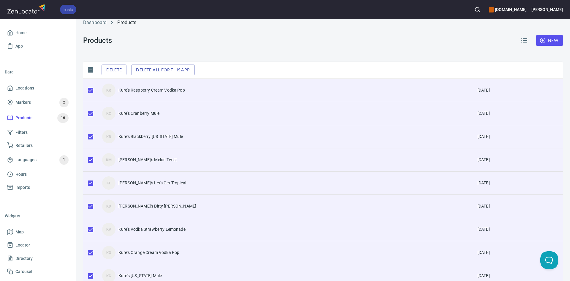
scroll to position [0, 0]
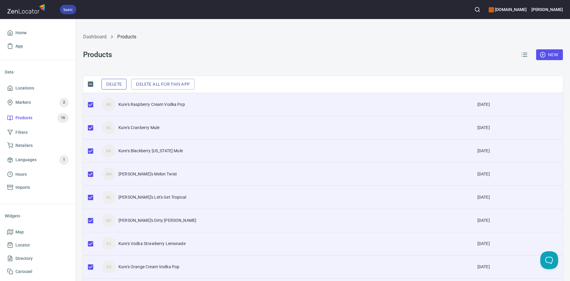
click at [110, 83] on span "Delete" at bounding box center [113, 83] width 15 height 7
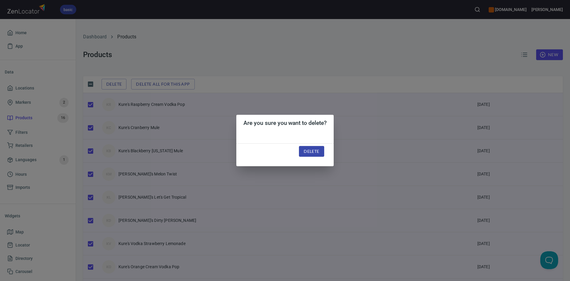
click at [316, 149] on span "Delete" at bounding box center [311, 151] width 15 height 7
checkbox input "false"
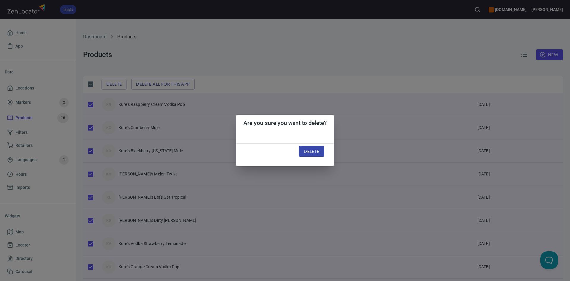
checkbox input "false"
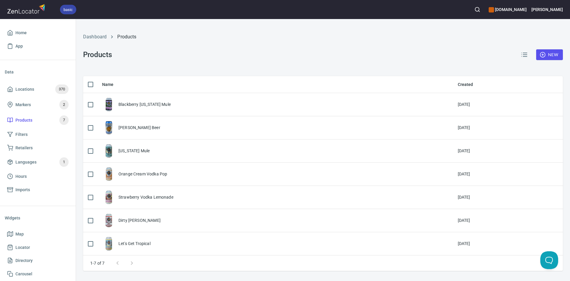
click at [543, 53] on icon "button" at bounding box center [543, 55] width 6 height 6
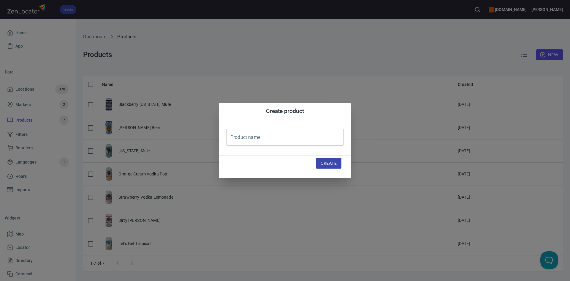
click at [321, 163] on span "Create" at bounding box center [329, 162] width 16 height 7
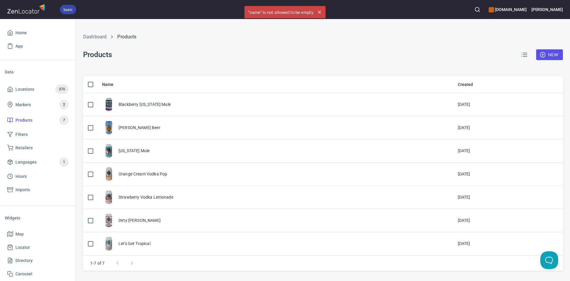
click at [405, 53] on div "Dashboard Products Products New" at bounding box center [323, 48] width 487 height 50
click at [38, 94] on span "Locations 370" at bounding box center [37, 89] width 61 height 10
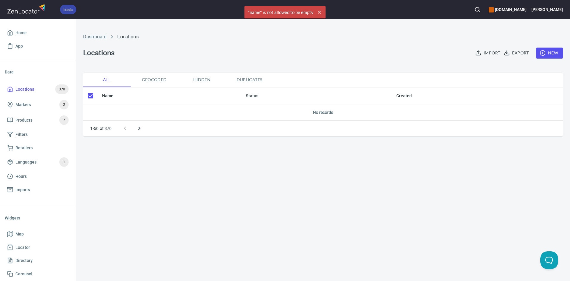
click at [484, 57] on button "Import" at bounding box center [488, 53] width 29 height 11
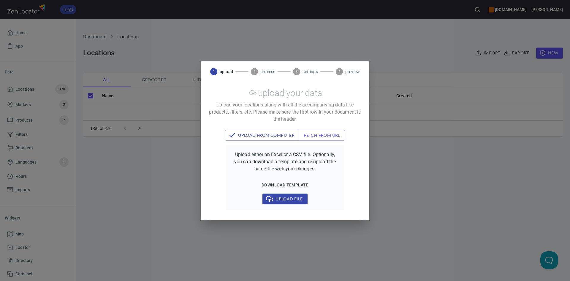
click at [282, 198] on span "Upload file" at bounding box center [284, 198] width 35 height 7
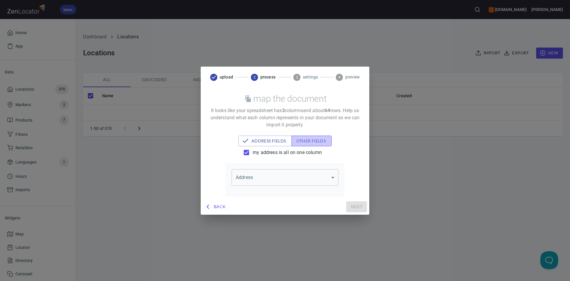
click at [308, 138] on span "other fields" at bounding box center [311, 140] width 31 height 7
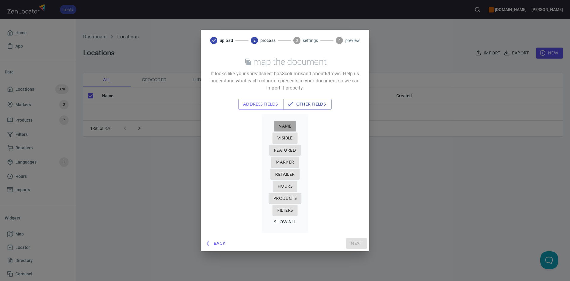
click at [286, 125] on span "Name" at bounding box center [285, 125] width 13 height 7
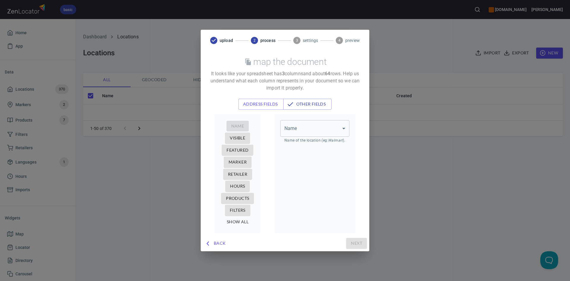
click at [289, 126] on body "basic www.kuresgingerbeer.com John Home App Data Locations 370 Markers 2 Produc…" at bounding box center [285, 140] width 570 height 281
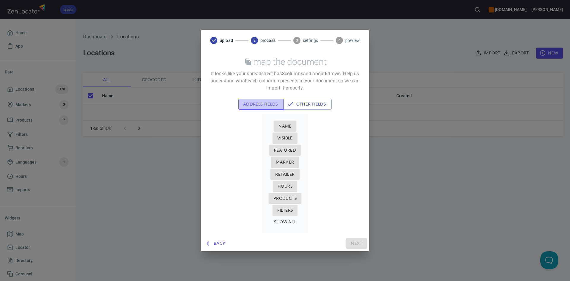
click at [255, 103] on span "address fields" at bounding box center [261, 103] width 36 height 7
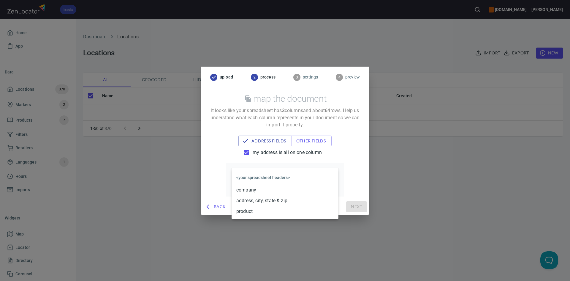
click at [278, 174] on body "basic www.kuresgingerbeer.com John Home App Data Locations 370 Markers 2 Produc…" at bounding box center [285, 140] width 570 height 281
click at [253, 200] on li "address, city, state & zip" at bounding box center [285, 200] width 107 height 11
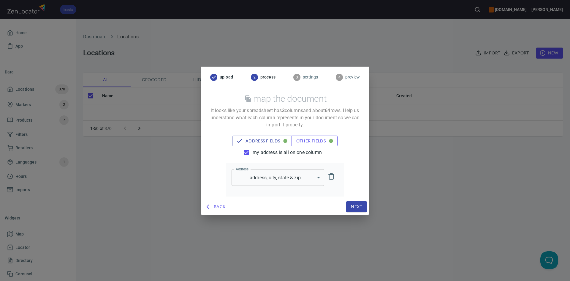
click at [308, 141] on span "other fields" at bounding box center [314, 140] width 37 height 7
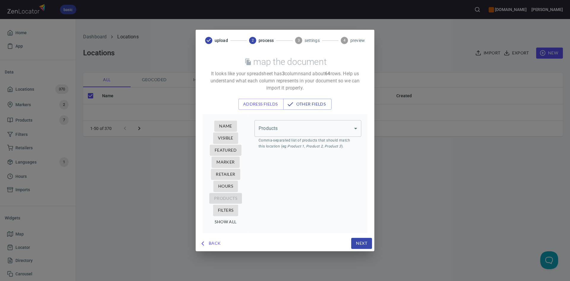
click at [298, 129] on body "basic www.kuresgingerbeer.com John Home App Data Locations 370 Markers 2 Produc…" at bounding box center [285, 140] width 570 height 281
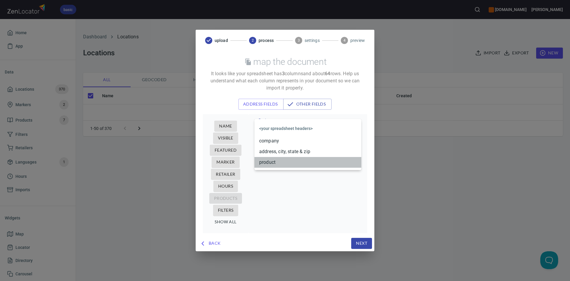
click at [282, 163] on li "product" at bounding box center [308, 162] width 107 height 11
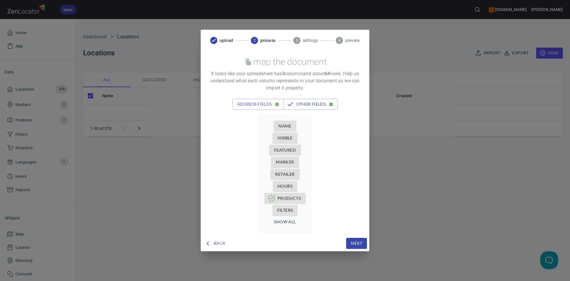
click at [356, 243] on span "Next" at bounding box center [356, 242] width 11 height 7
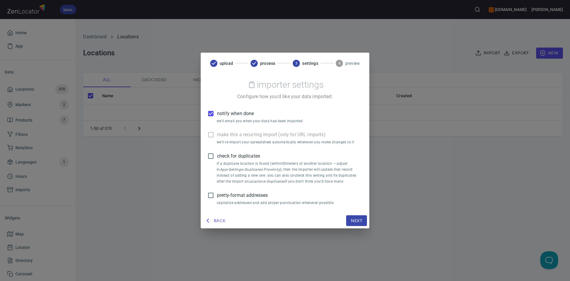
click at [356, 215] on button "Next" at bounding box center [356, 220] width 21 height 11
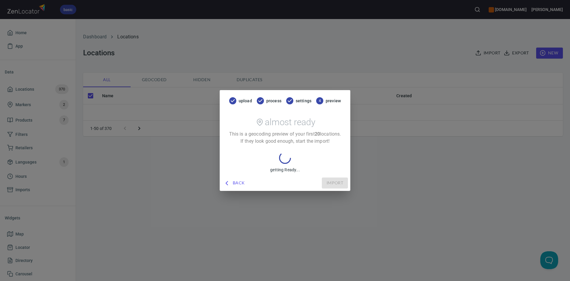
click at [225, 208] on div "upload process settings 4 preview almost ready This is a geocoding preview of y…" at bounding box center [285, 140] width 570 height 281
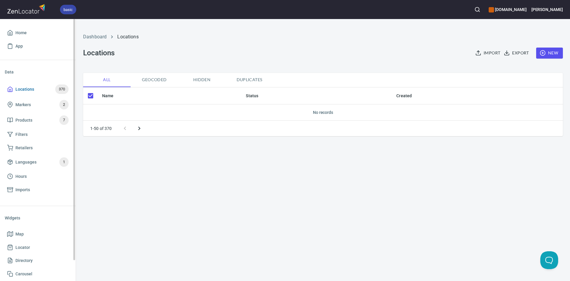
click at [28, 88] on span "Locations" at bounding box center [24, 89] width 19 height 7
click at [28, 120] on span "Products" at bounding box center [23, 119] width 17 height 7
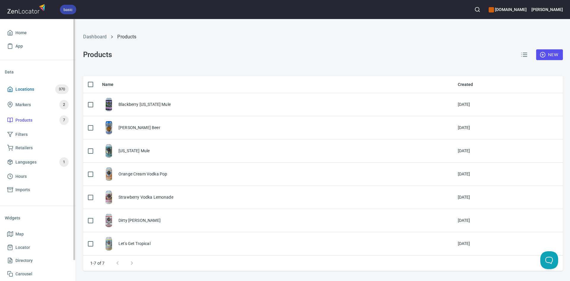
click at [34, 92] on span "Locations" at bounding box center [24, 89] width 19 height 7
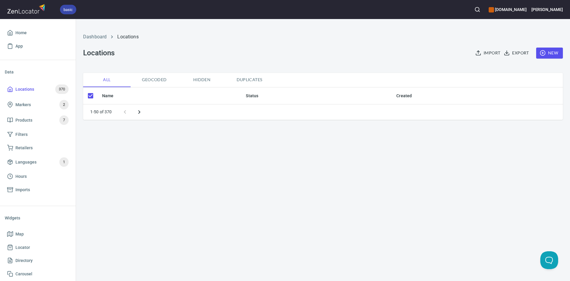
click at [147, 81] on span "Geocoded" at bounding box center [154, 79] width 40 height 7
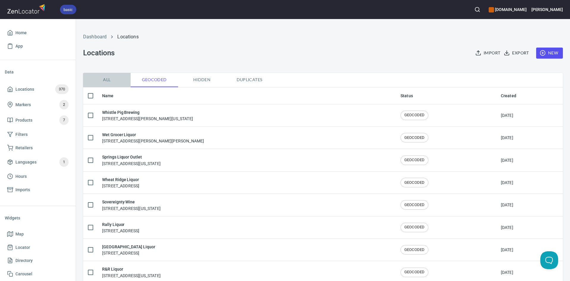
click at [113, 83] on span "All" at bounding box center [107, 79] width 40 height 7
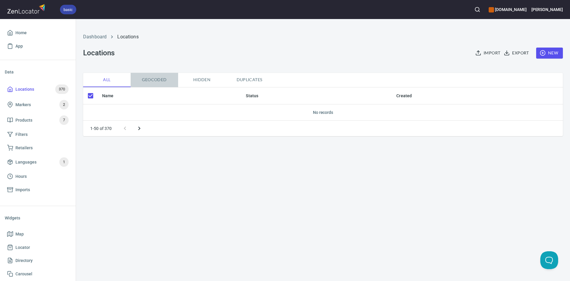
click at [162, 83] on span "Geocoded" at bounding box center [154, 79] width 40 height 7
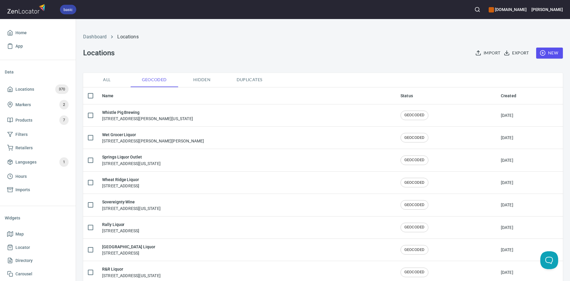
click at [101, 82] on span "All" at bounding box center [107, 79] width 40 height 7
checkbox input "true"
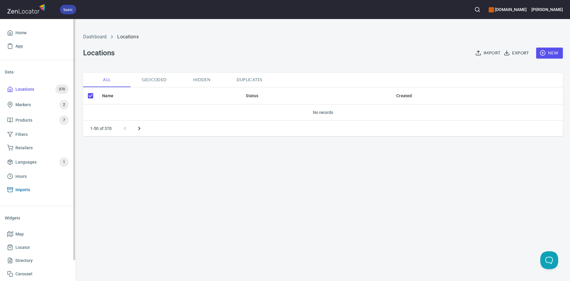
scroll to position [22, 0]
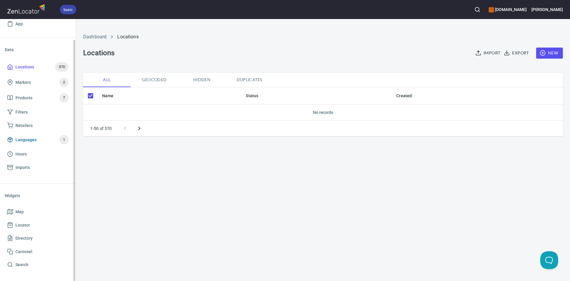
click at [30, 138] on span "Languages" at bounding box center [25, 139] width 21 height 7
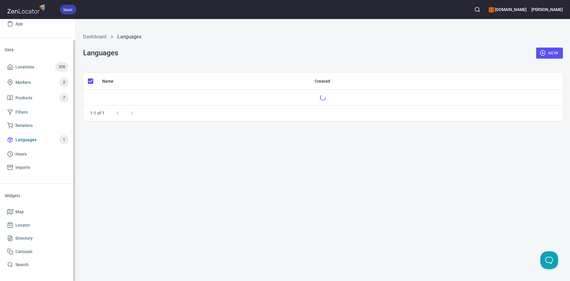
checkbox input "false"
click at [33, 66] on span "Locations" at bounding box center [24, 66] width 19 height 7
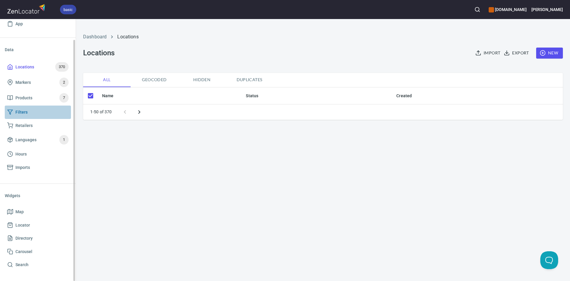
click at [31, 109] on span "Filters" at bounding box center [37, 111] width 61 height 7
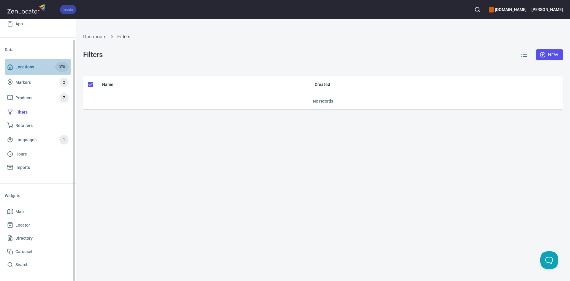
click at [21, 68] on span "Locations" at bounding box center [24, 66] width 19 height 7
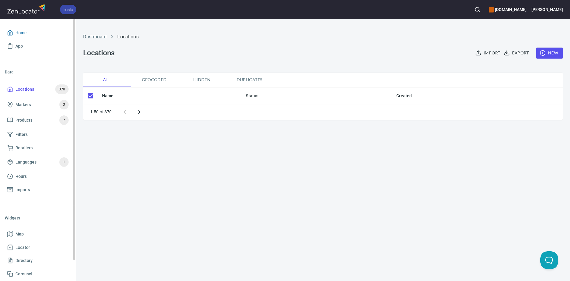
click at [25, 35] on span "Home" at bounding box center [20, 32] width 11 height 7
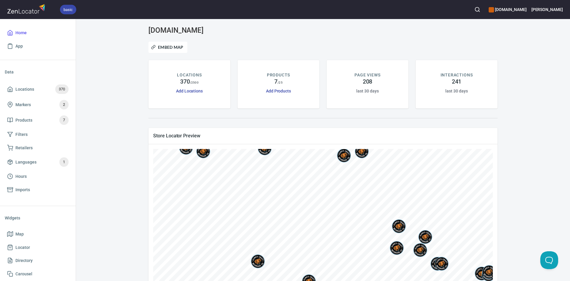
click at [131, 96] on div "www.kuresgingerbeer.com Embed Map LOCATIONS 370 / 2500 Add Locations PRODUCTS 7…" at bounding box center [323, 186] width 480 height 320
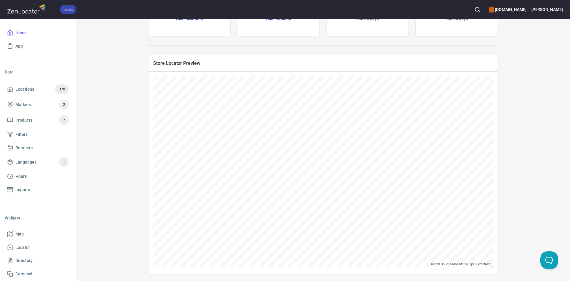
click at [101, 108] on div "www.kuresgingerbeer.com Embed Map LOCATIONS 370 / 2500 Add Locations PRODUCTS 7…" at bounding box center [323, 114] width 480 height 320
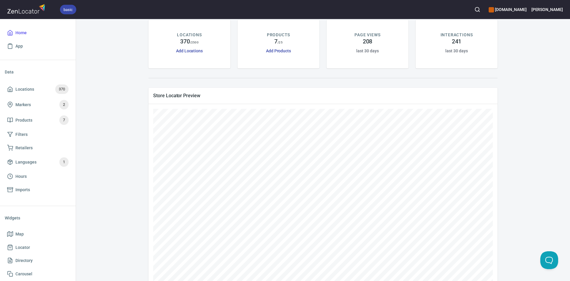
scroll to position [0, 0]
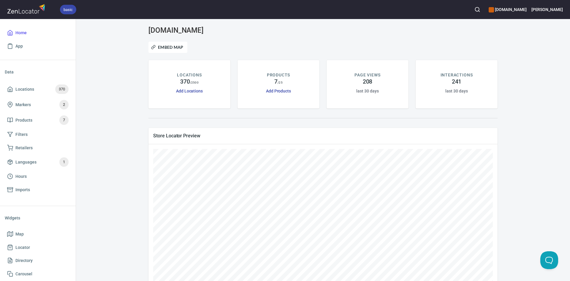
click at [188, 88] on div "Add Locations" at bounding box center [189, 91] width 27 height 7
click at [190, 94] on div "Add Locations" at bounding box center [189, 91] width 27 height 7
click at [193, 90] on link "Add Locations" at bounding box center [189, 90] width 27 height 5
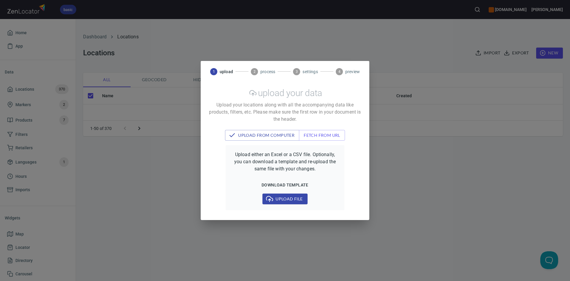
drag, startPoint x: 490, startPoint y: 45, endPoint x: 485, endPoint y: 46, distance: 4.5
click at [488, 45] on div "1 upload 2 process 3 settings 4 preview upload your data Upload your locations …" at bounding box center [285, 140] width 570 height 281
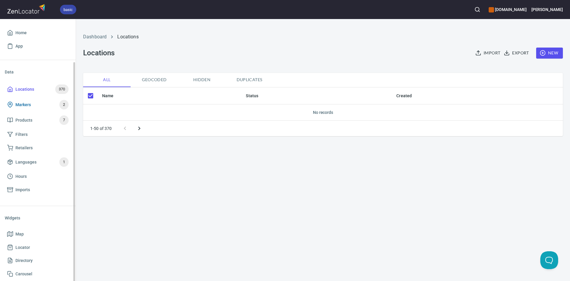
scroll to position [22, 0]
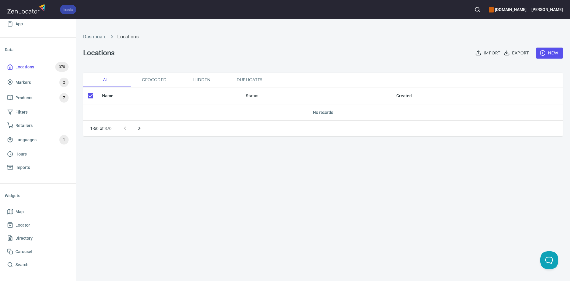
click at [19, 10] on img at bounding box center [27, 8] width 40 height 13
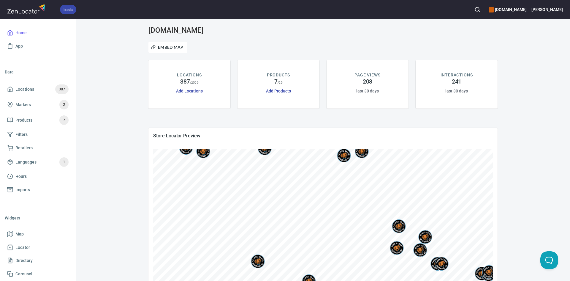
click at [188, 73] on p "LOCATIONS" at bounding box center [189, 75] width 25 height 6
click at [27, 86] on span "Locations" at bounding box center [24, 89] width 19 height 7
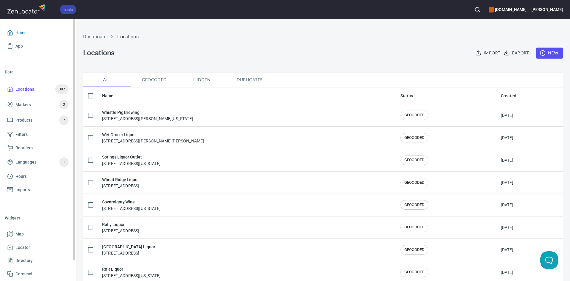
click at [24, 32] on span "Home" at bounding box center [20, 32] width 11 height 7
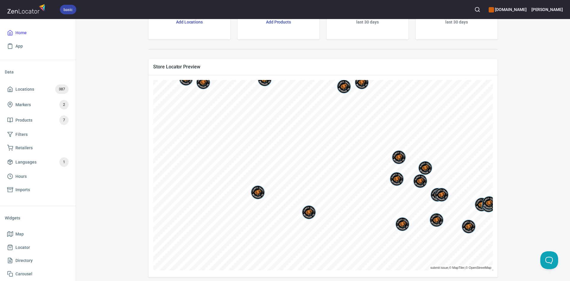
scroll to position [73, 0]
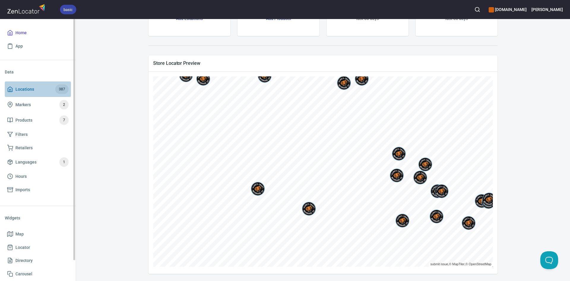
click at [19, 89] on span "Locations" at bounding box center [24, 89] width 19 height 7
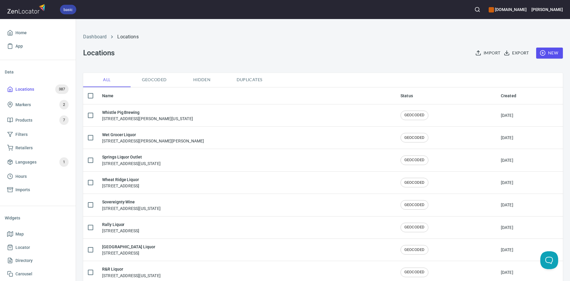
click at [260, 75] on button "Duplicates" at bounding box center [250, 80] width 48 height 14
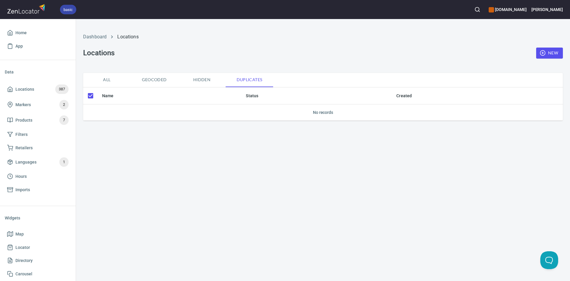
checkbox input "false"
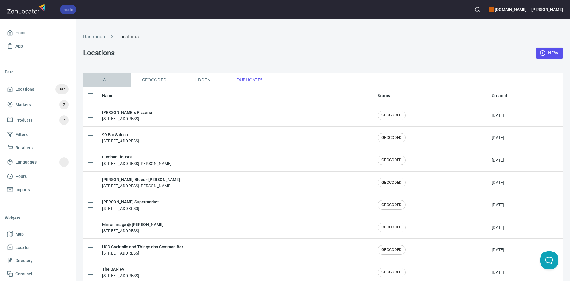
click at [106, 79] on span "All" at bounding box center [107, 79] width 40 height 7
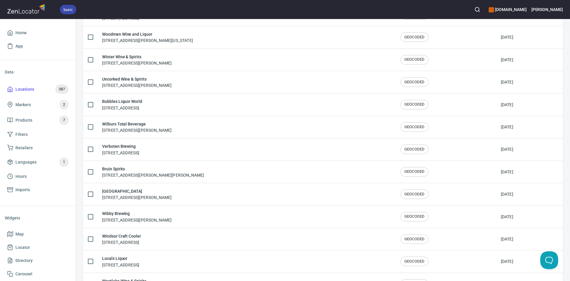
scroll to position [966, 0]
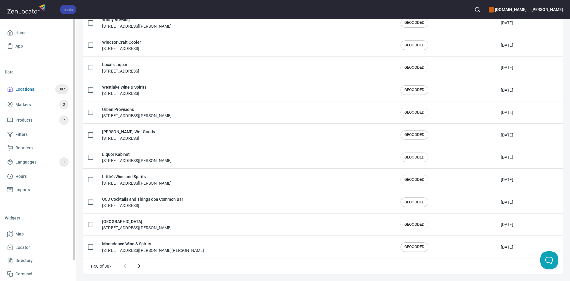
click at [26, 89] on span "Locations" at bounding box center [24, 89] width 19 height 7
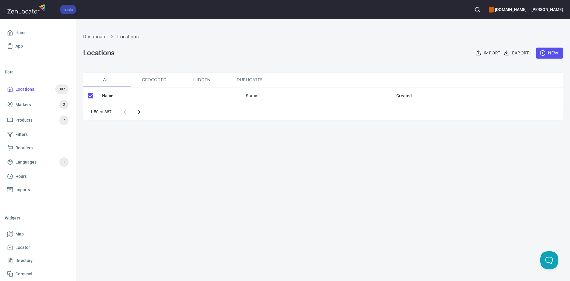
checkbox input "false"
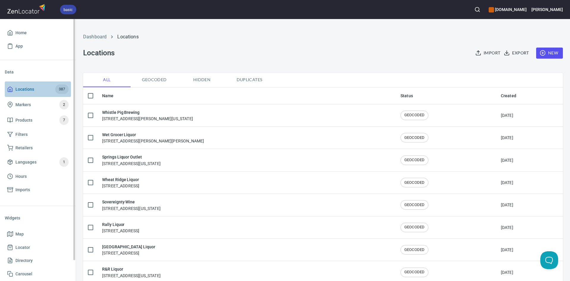
click at [38, 86] on span "Locations 387" at bounding box center [37, 89] width 61 height 10
click at [43, 99] on link "Markers 2" at bounding box center [38, 104] width 66 height 15
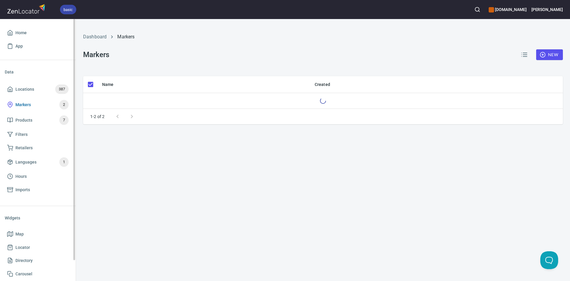
checkbox input "false"
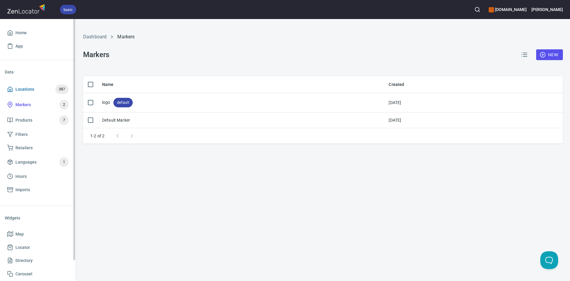
click at [42, 90] on span "Locations 387" at bounding box center [37, 89] width 61 height 10
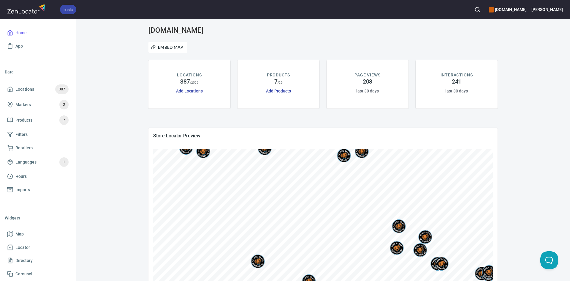
click at [184, 73] on p "LOCATIONS" at bounding box center [189, 75] width 25 height 6
click at [43, 86] on span "Locations 387" at bounding box center [37, 89] width 61 height 10
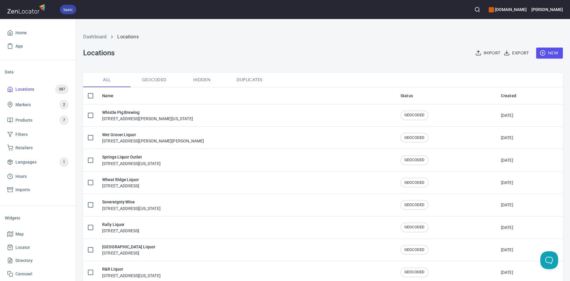
click at [90, 95] on input "checkbox" at bounding box center [90, 95] width 12 height 12
checkbox input "true"
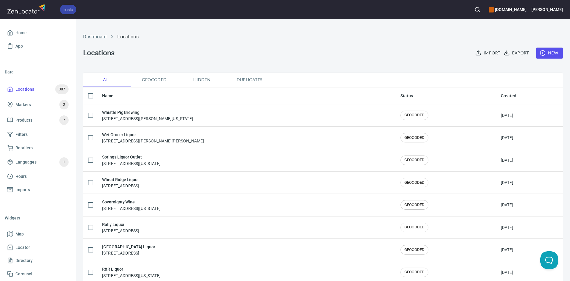
checkbox input "true"
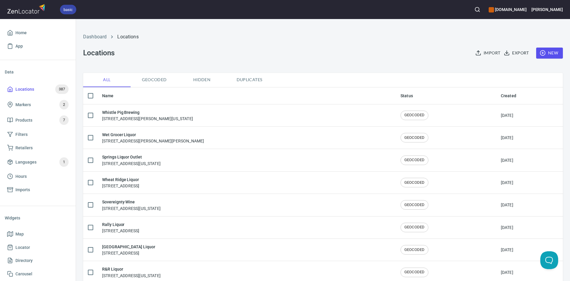
checkbox input "true"
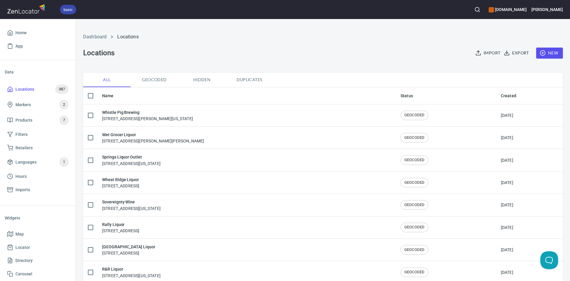
checkbox input "true"
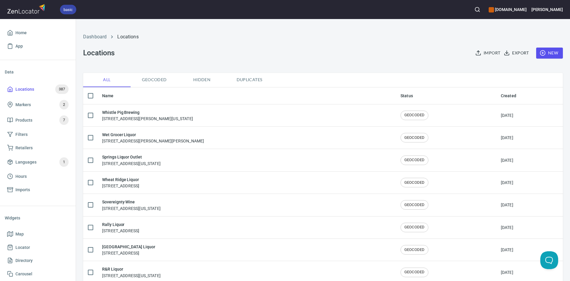
checkbox input "true"
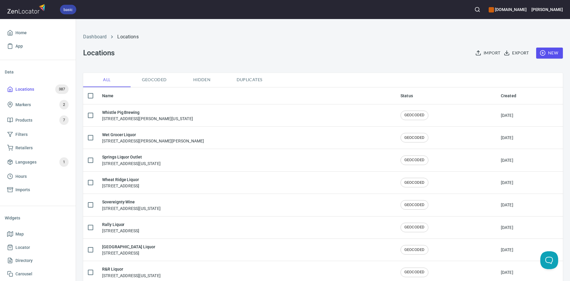
checkbox input "true"
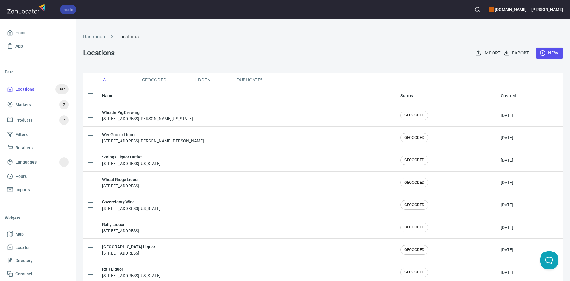
checkbox input "true"
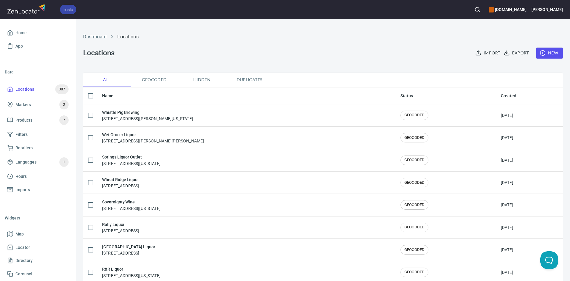
checkbox input "true"
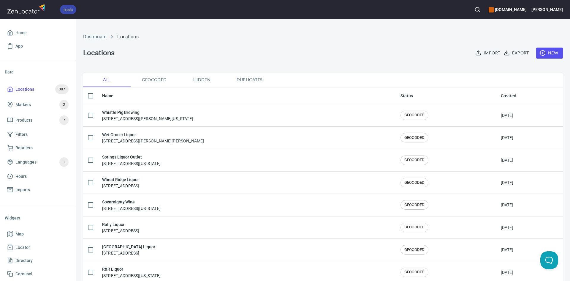
checkbox input "true"
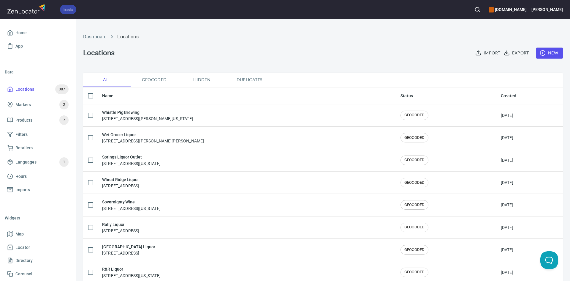
checkbox input "true"
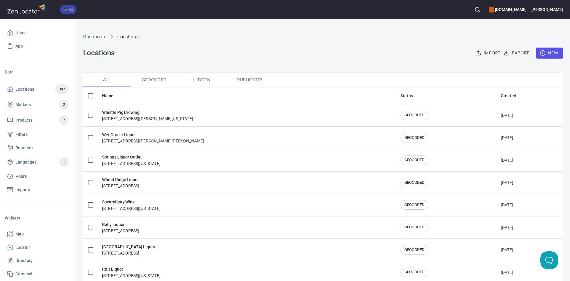
checkbox input "true"
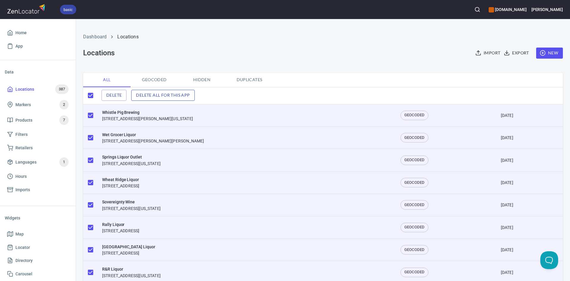
click at [151, 94] on span "Delete all for this app" at bounding box center [163, 94] width 54 height 7
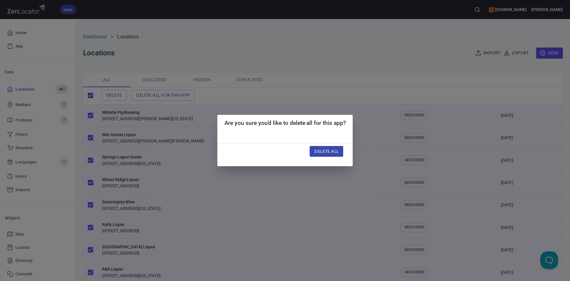
click at [331, 149] on span "Delete all" at bounding box center [326, 151] width 24 height 7
checkbox input "false"
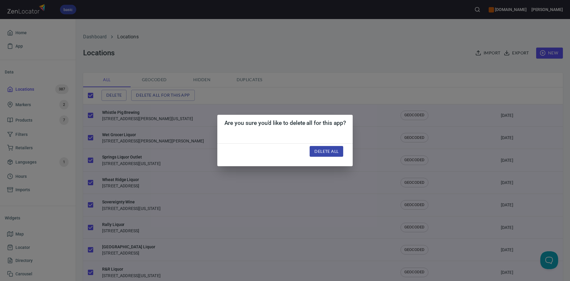
checkbox input "false"
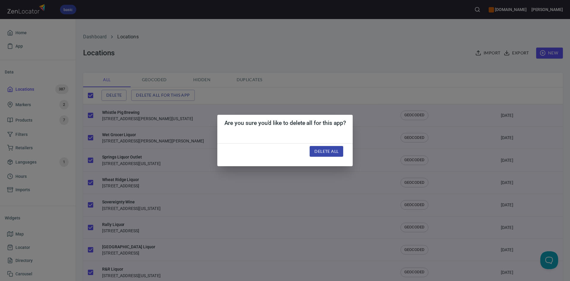
checkbox input "false"
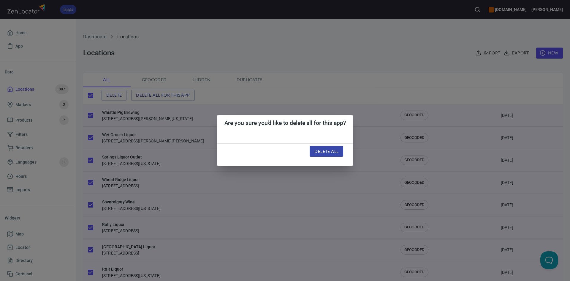
checkbox input "false"
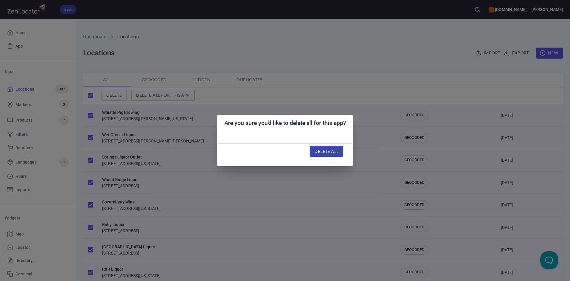
checkbox input "false"
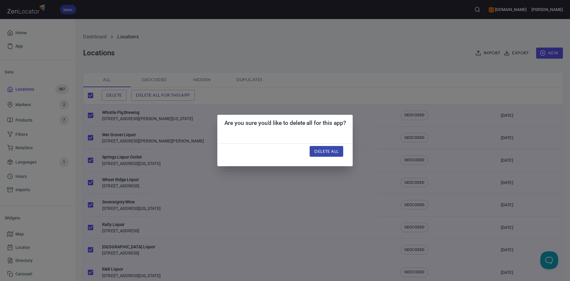
checkbox input "false"
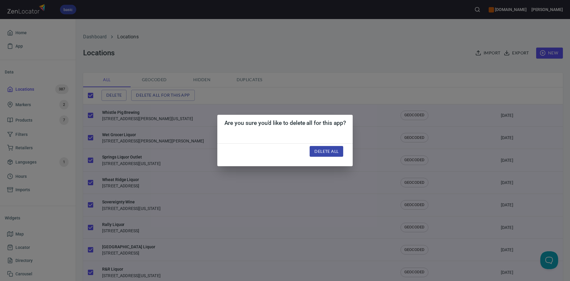
checkbox input "false"
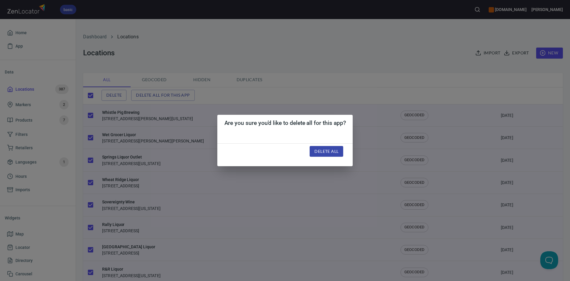
checkbox input "false"
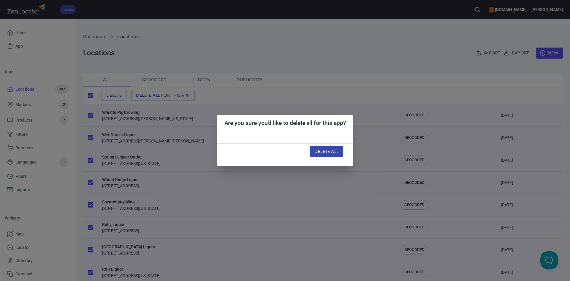
checkbox input "false"
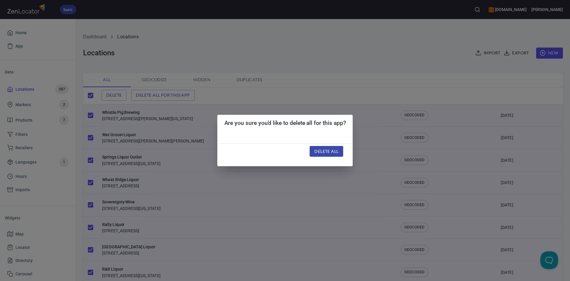
checkbox input "false"
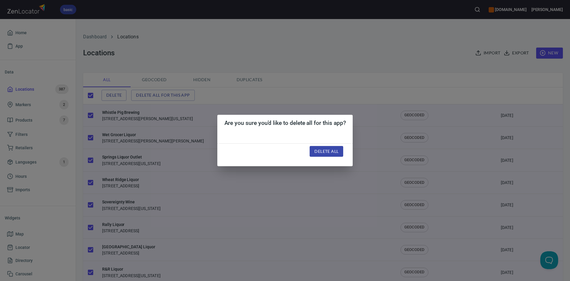
checkbox input "false"
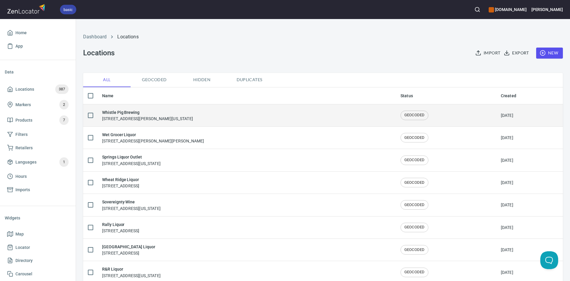
checkbox input "true"
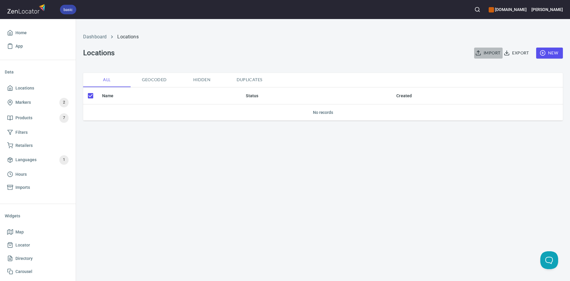
click at [480, 54] on icon "button" at bounding box center [478, 53] width 6 height 6
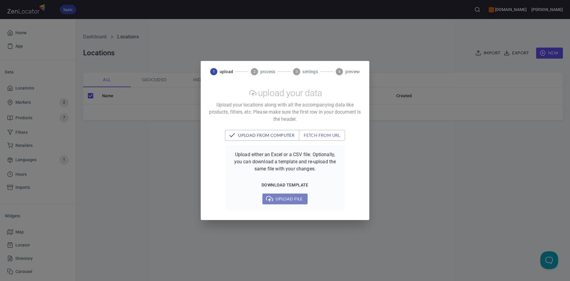
click at [275, 198] on span "Upload file" at bounding box center [284, 198] width 35 height 7
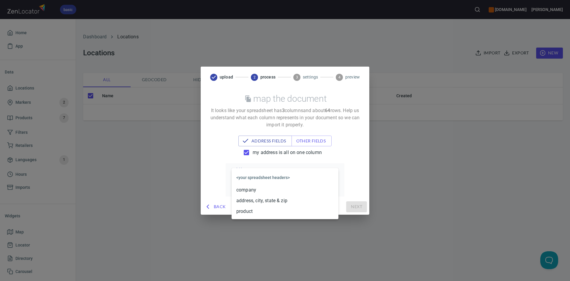
click at [292, 177] on body "basic www.kuresgingerbeer.com John Home App Data Locations Markers 2 Products 7…" at bounding box center [285, 140] width 570 height 281
click at [281, 199] on li "address, city, state & zip" at bounding box center [285, 200] width 107 height 11
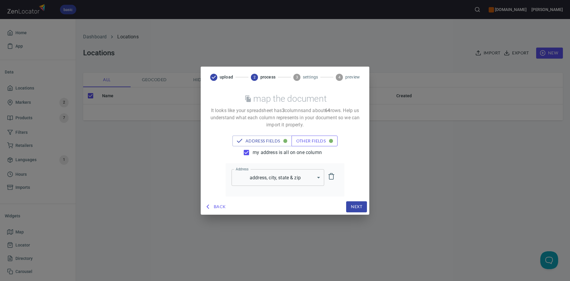
click at [306, 142] on span "other fields" at bounding box center [314, 140] width 37 height 7
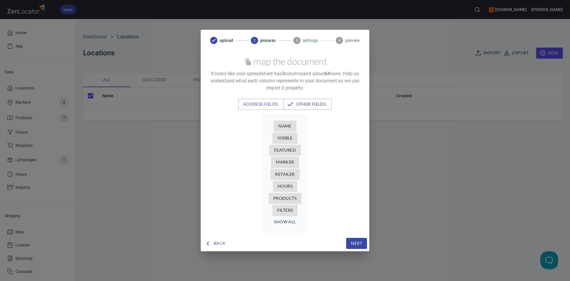
click at [280, 125] on span "Name" at bounding box center [285, 125] width 13 height 7
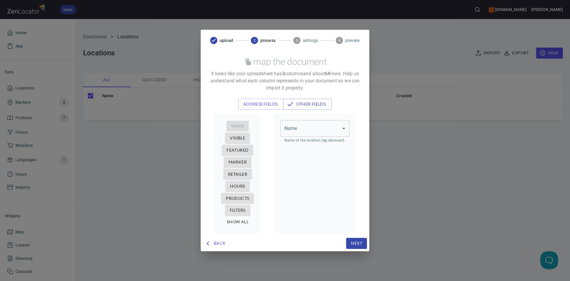
click at [302, 130] on body "basic www.kuresgingerbeer.com John Home App Data Locations Markers 2 Products 7…" at bounding box center [285, 140] width 570 height 281
click at [299, 141] on li "company" at bounding box center [314, 140] width 69 height 11
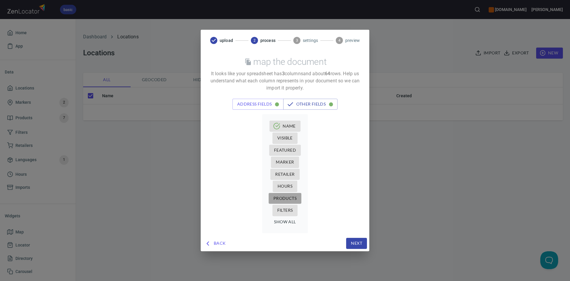
click at [289, 198] on span "Products" at bounding box center [285, 198] width 23 height 7
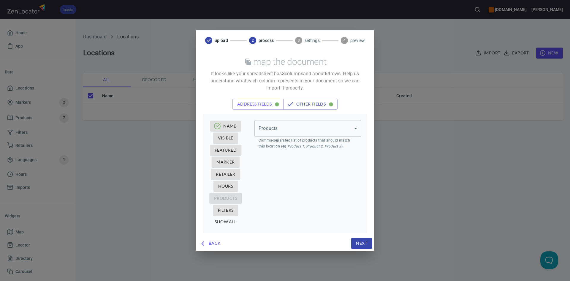
click at [320, 127] on body "basic www.kuresgingerbeer.com John Home App Data Locations Markers 2 Products 7…" at bounding box center [285, 140] width 570 height 281
click at [309, 159] on li "product" at bounding box center [308, 162] width 107 height 11
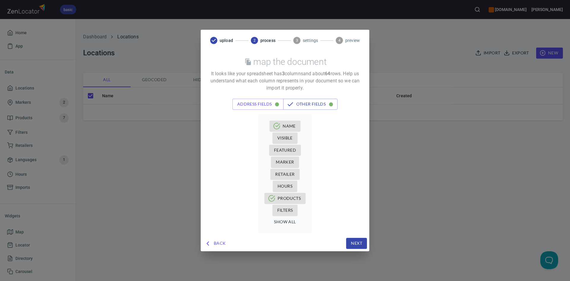
click at [356, 243] on span "Next" at bounding box center [356, 242] width 11 height 7
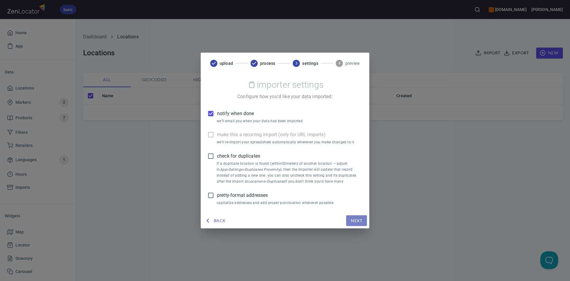
click at [352, 219] on span "Next" at bounding box center [356, 220] width 11 height 7
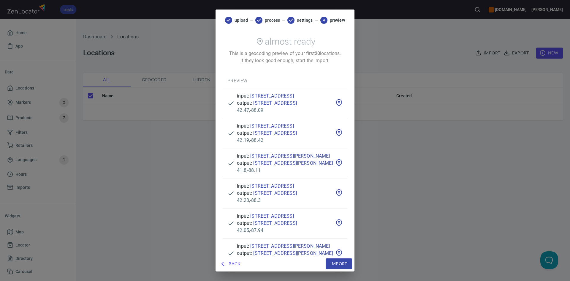
click at [347, 261] on span "Import" at bounding box center [339, 263] width 17 height 7
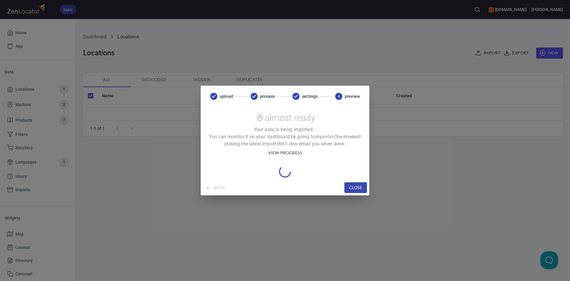
click at [354, 187] on span "close" at bounding box center [355, 187] width 13 height 7
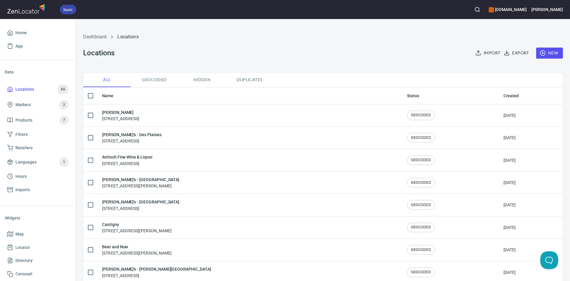
checkbox input "false"
click at [484, 52] on span "Import" at bounding box center [489, 52] width 24 height 7
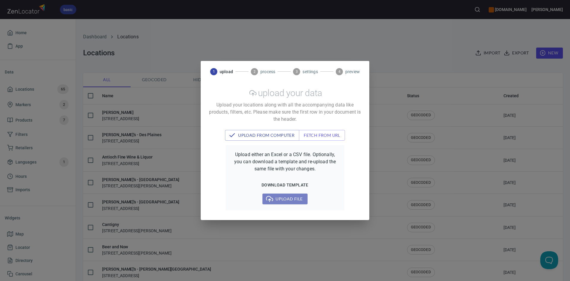
click at [285, 199] on span "Upload file" at bounding box center [284, 198] width 35 height 7
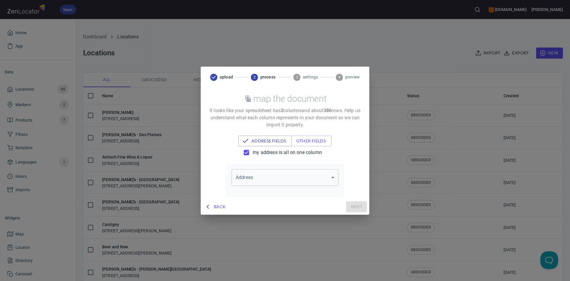
click at [274, 173] on body "basic [DOMAIN_NAME] [PERSON_NAME] App Data Locations 65 Markers 2 Products 7 Fi…" at bounding box center [285, 140] width 570 height 281
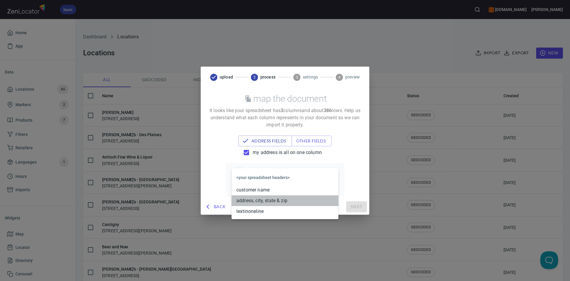
click at [270, 197] on li "address, city, state & zip" at bounding box center [285, 200] width 107 height 11
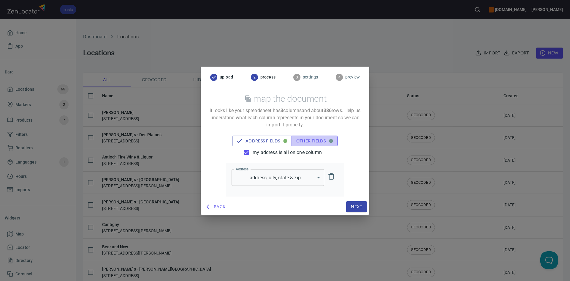
click at [308, 140] on span "other fields" at bounding box center [314, 140] width 37 height 7
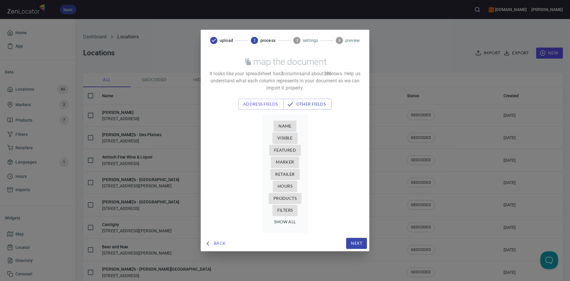
click at [285, 123] on span "Name" at bounding box center [285, 125] width 13 height 7
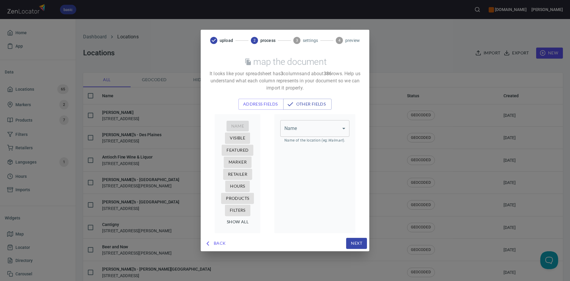
click at [306, 131] on body "basic [DOMAIN_NAME] [PERSON_NAME] App Data Locations 65 Markers 2 Products 7 Fi…" at bounding box center [285, 140] width 570 height 281
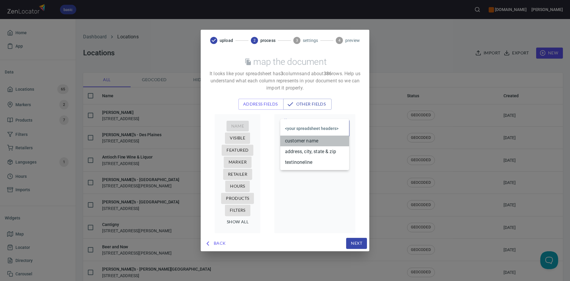
click at [304, 139] on li "customer name" at bounding box center [314, 140] width 69 height 11
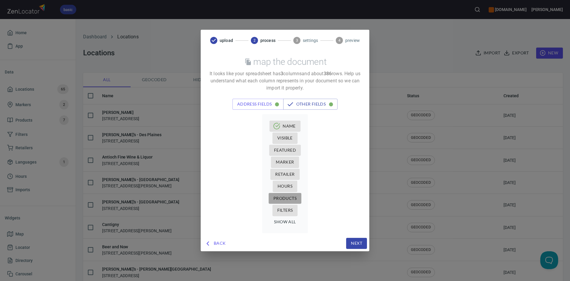
click at [290, 198] on span "Products" at bounding box center [285, 198] width 23 height 7
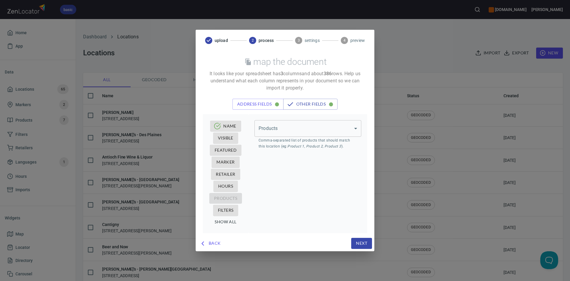
click at [328, 127] on body "basic [DOMAIN_NAME] [PERSON_NAME] App Data Locations 65 Markers 2 Products 7 Fi…" at bounding box center [285, 140] width 570 height 281
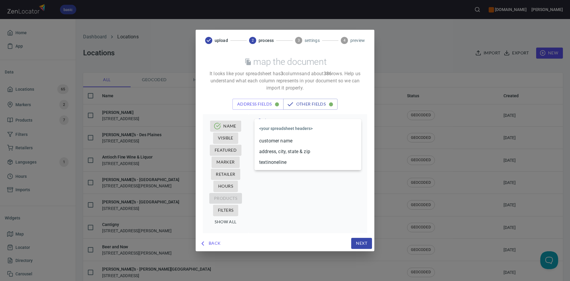
click at [313, 158] on li "textinoneline" at bounding box center [308, 162] width 107 height 11
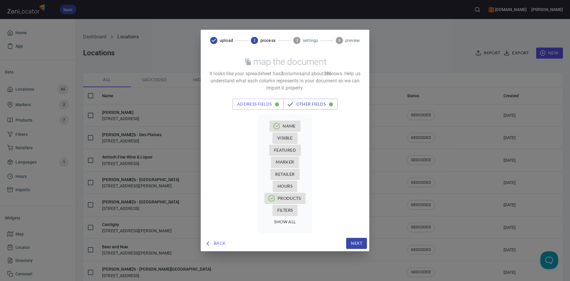
click at [356, 242] on span "Next" at bounding box center [356, 242] width 11 height 7
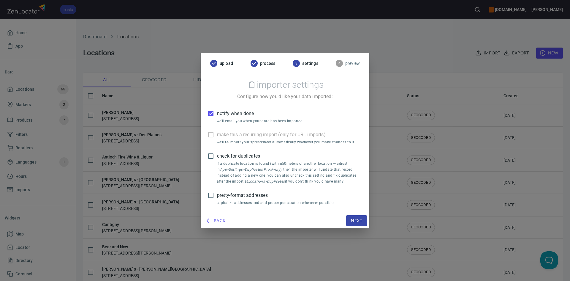
click at [359, 219] on span "Next" at bounding box center [356, 220] width 11 height 7
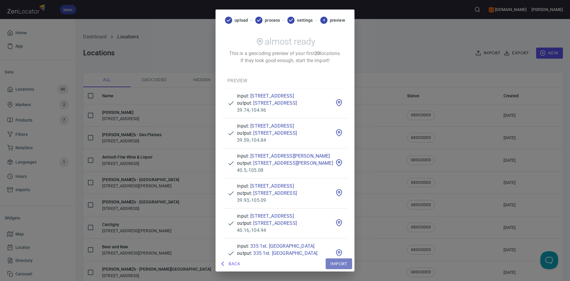
click at [347, 263] on span "Import" at bounding box center [339, 263] width 17 height 7
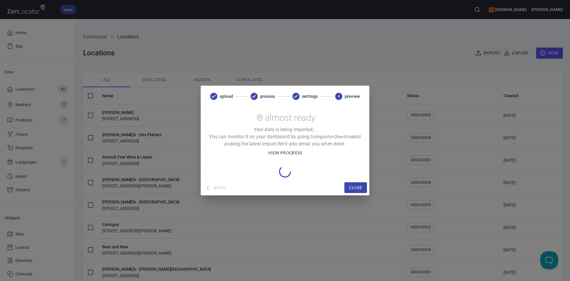
click at [283, 151] on span "view progress" at bounding box center [285, 152] width 34 height 7
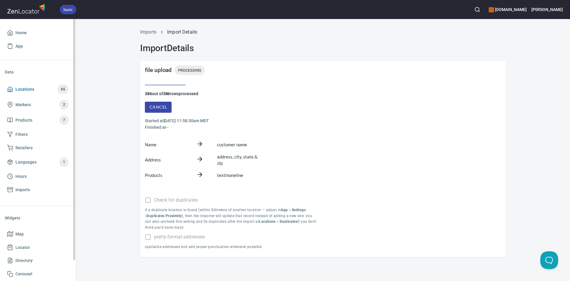
click at [31, 88] on span "Locations" at bounding box center [24, 89] width 19 height 7
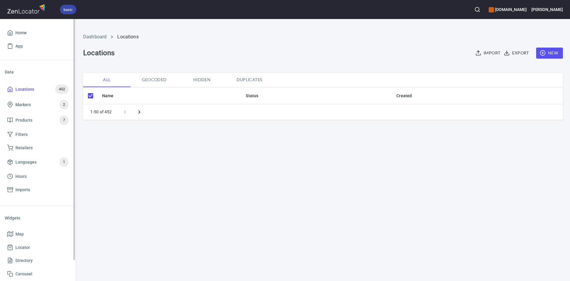
checkbox input "false"
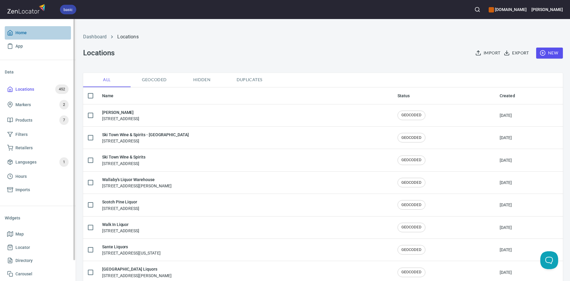
click at [21, 35] on span "Home" at bounding box center [20, 32] width 11 height 7
